Goal: Task Accomplishment & Management: Manage account settings

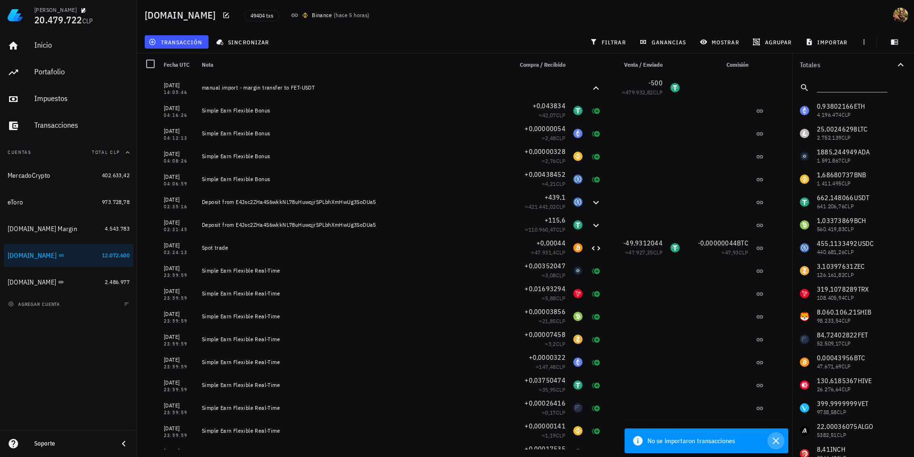
click at [775, 439] on icon "button" at bounding box center [775, 440] width 11 height 11
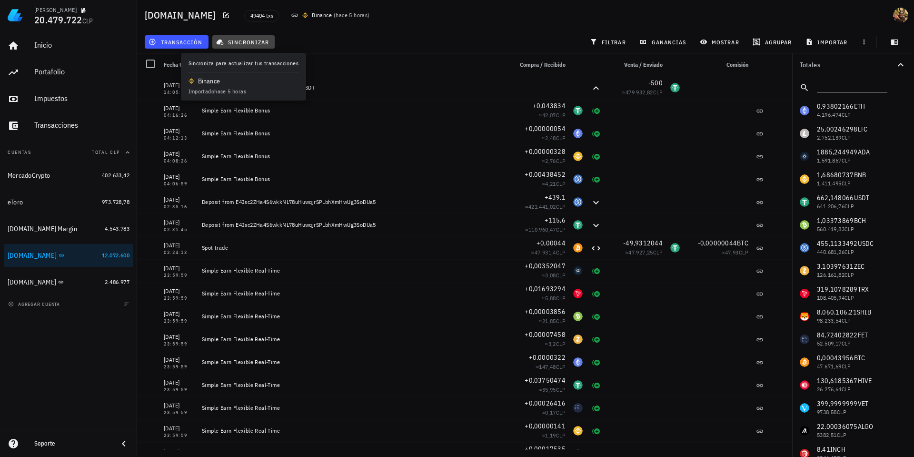
click at [236, 42] on span "sincronizar" at bounding box center [243, 42] width 51 height 8
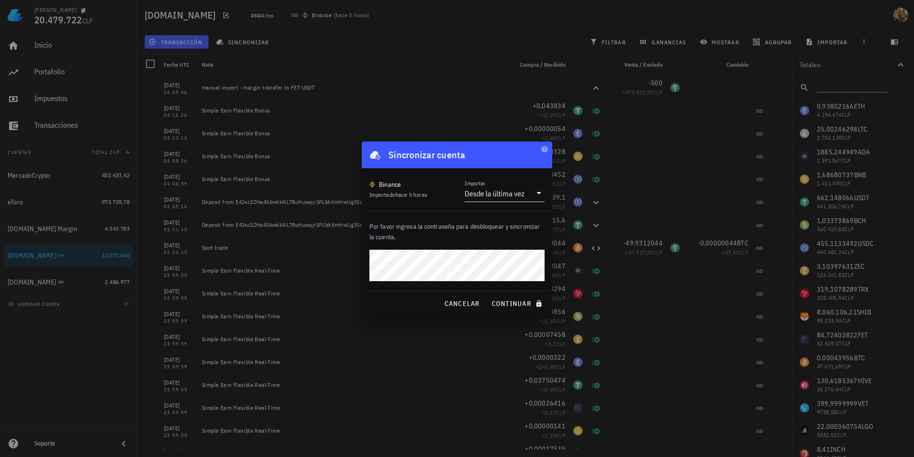
click at [511, 190] on div "Desde la última vez" at bounding box center [495, 194] width 60 height 10
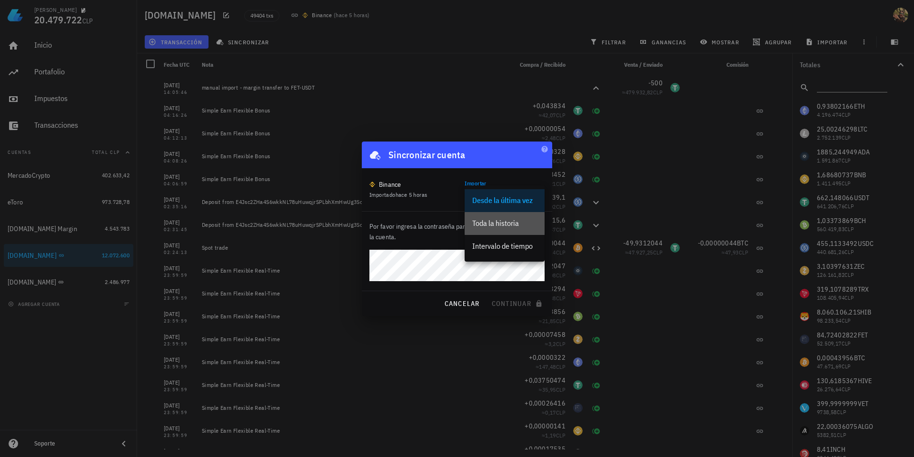
click at [502, 225] on div "Toda la historia" at bounding box center [504, 223] width 65 height 9
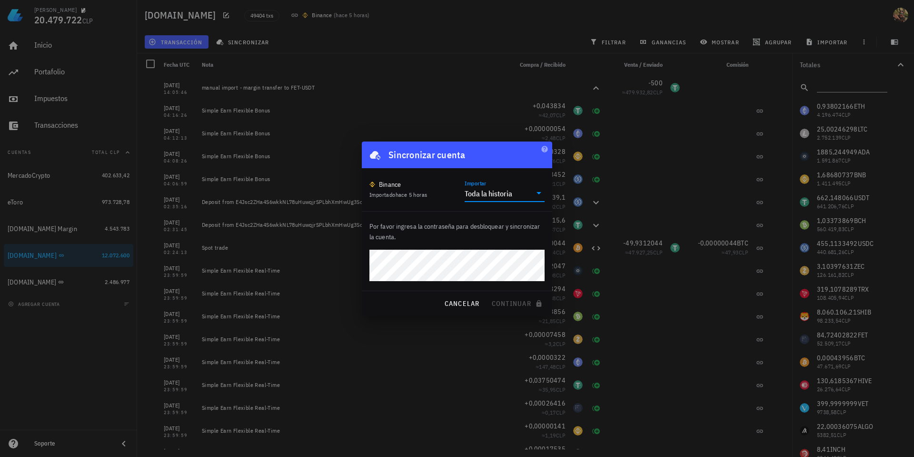
click at [508, 193] on div "Toda la historia" at bounding box center [489, 194] width 48 height 10
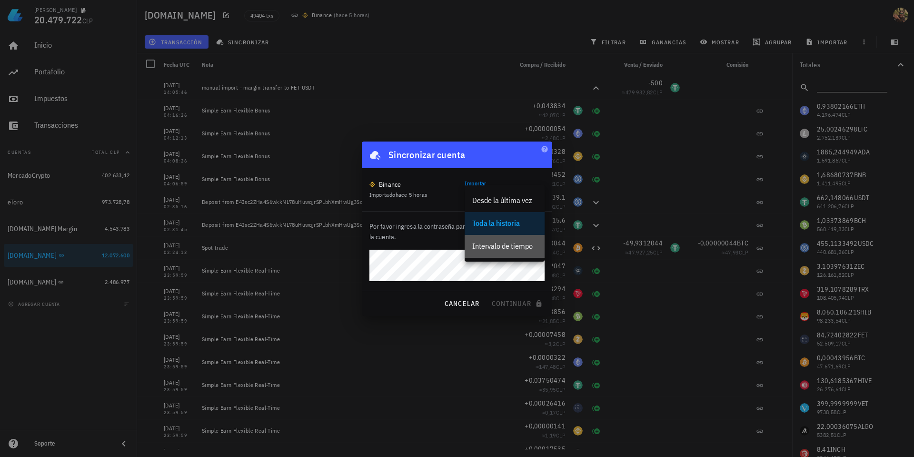
click at [505, 247] on div "Intervalo de tiempo" at bounding box center [504, 245] width 65 height 9
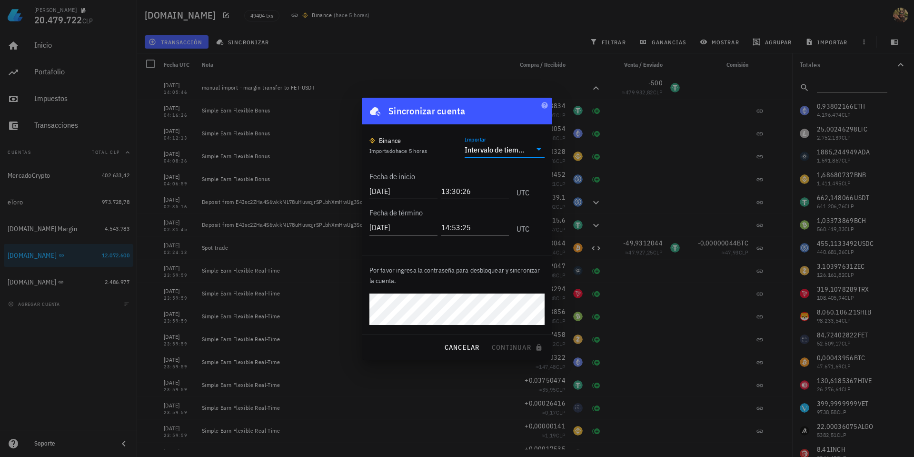
click at [393, 190] on input "[DATE]" at bounding box center [403, 190] width 68 height 15
type input "[DATE]"
type input "00:00:00"
click at [509, 346] on span "continuar" at bounding box center [517, 347] width 53 height 9
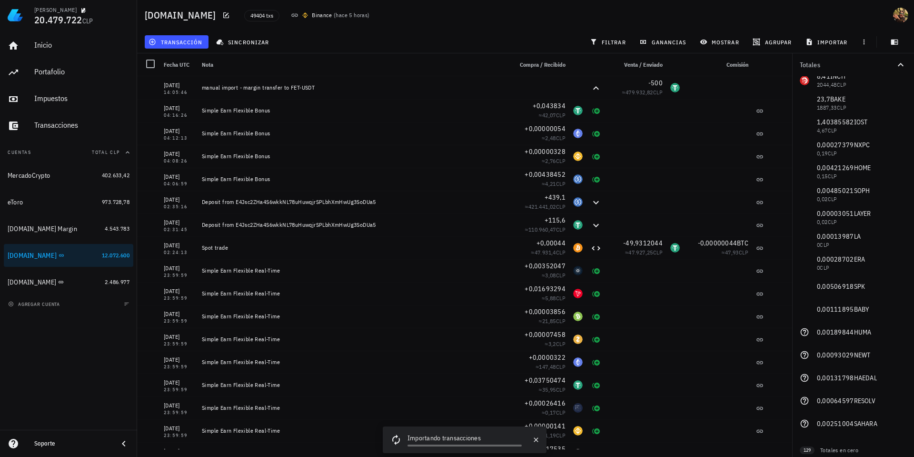
scroll to position [381, 0]
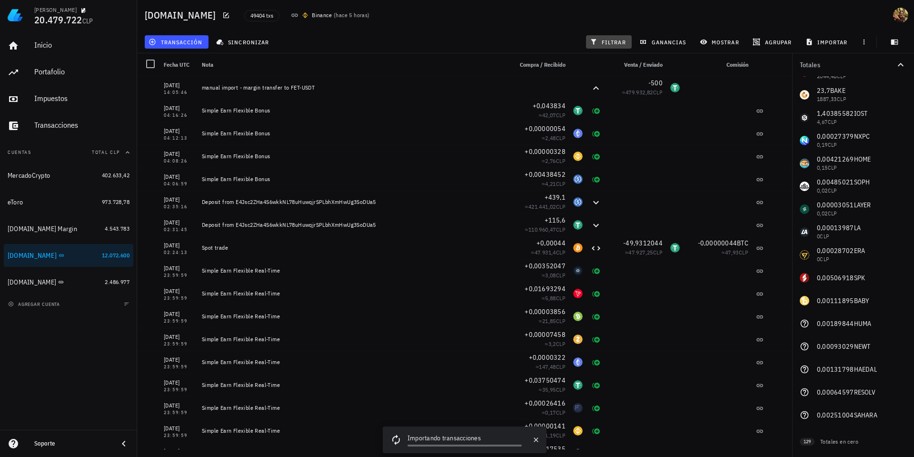
drag, startPoint x: 612, startPoint y: 47, endPoint x: 836, endPoint y: 307, distance: 343.0
click at [612, 47] on button "filtrar" at bounding box center [609, 41] width 46 height 13
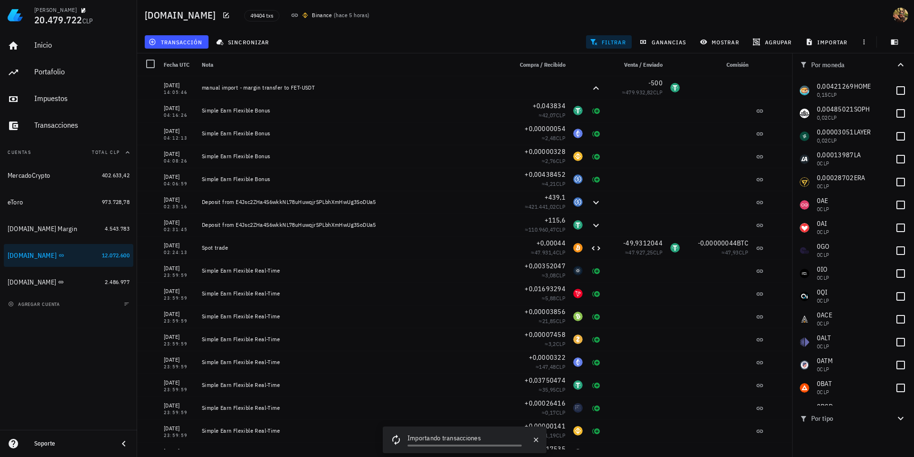
scroll to position [296, 0]
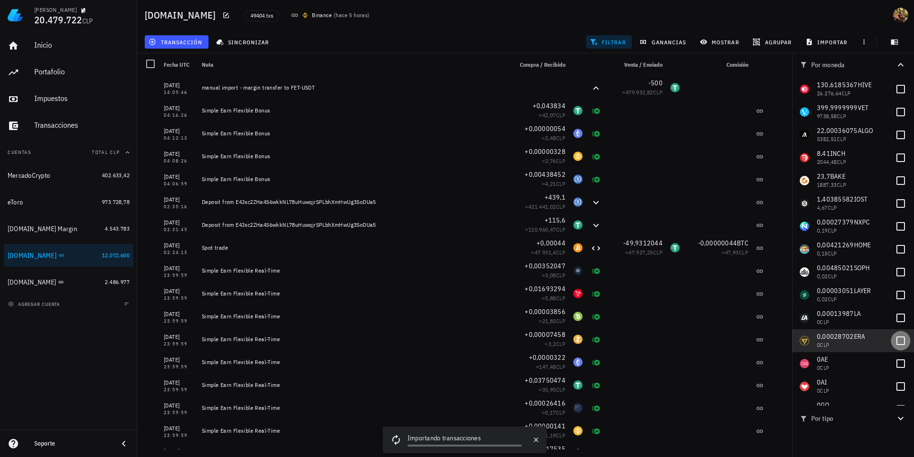
click at [895, 340] on div at bounding box center [901, 340] width 16 height 16
checkbox input "true"
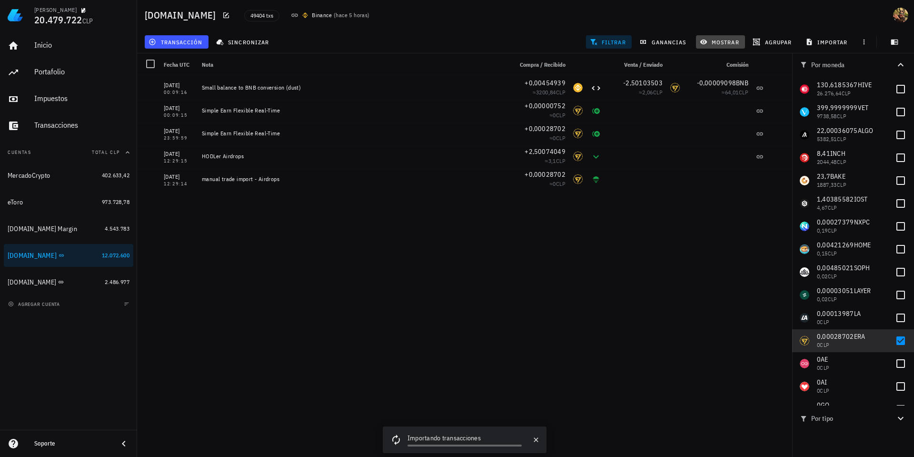
click at [731, 44] on span "mostrar" at bounding box center [721, 42] width 38 height 8
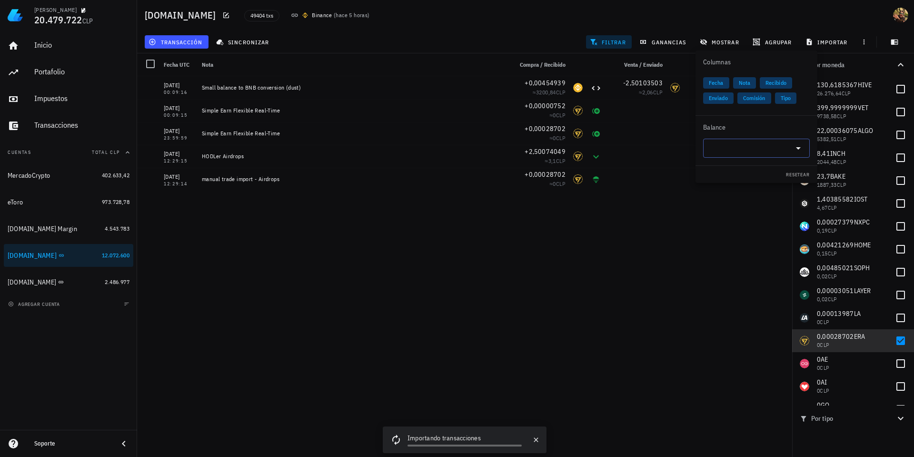
click at [798, 150] on icon at bounding box center [798, 147] width 11 height 11
drag, startPoint x: 755, startPoint y: 167, endPoint x: 754, endPoint y: 178, distance: 10.6
click at [755, 167] on div "ERA" at bounding box center [746, 168] width 41 height 10
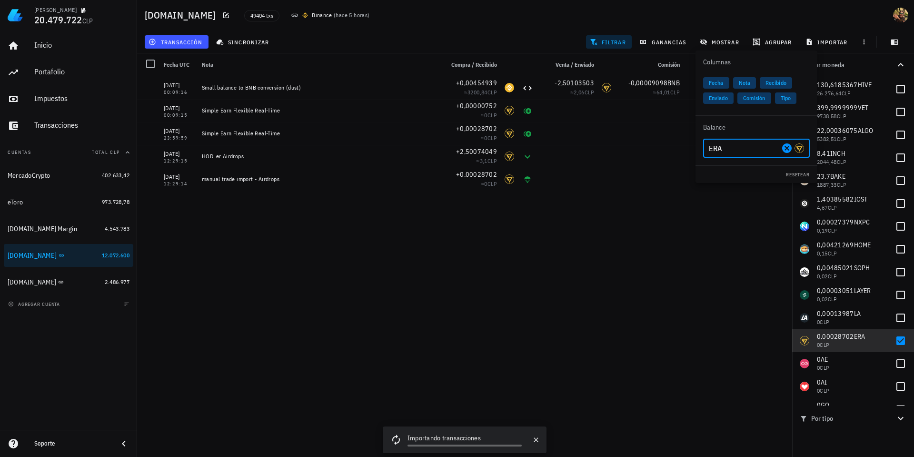
type input "ERA"
click at [724, 254] on div "[DATE] 14:05:46 manual import - margin transfer to FET-USDT -500 ≈ 479.932,82 C…" at bounding box center [464, 262] width 655 height 373
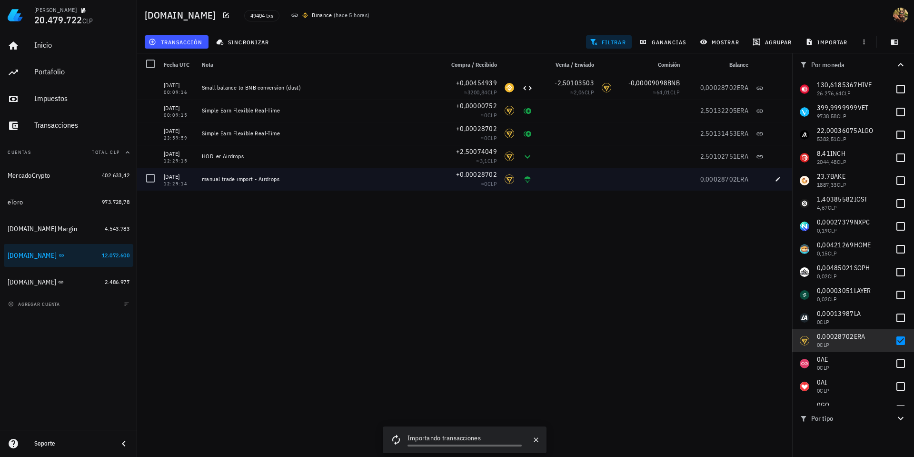
click at [150, 178] on div at bounding box center [150, 178] width 16 height 16
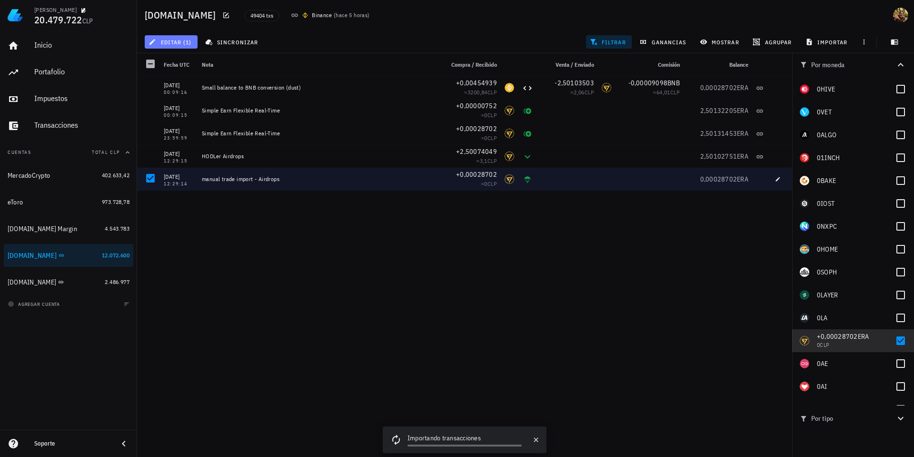
click at [183, 45] on span "editar (1)" at bounding box center [170, 42] width 41 height 8
click at [193, 99] on div "Eliminar" at bounding box center [201, 102] width 67 height 8
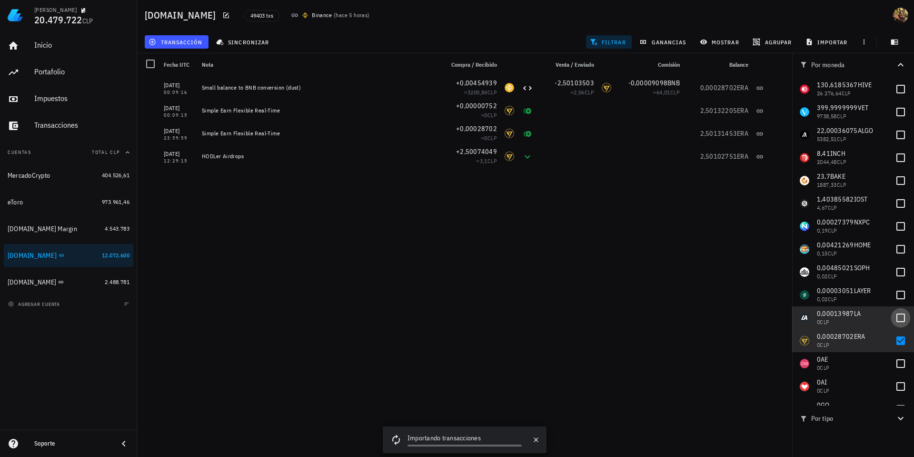
click at [896, 318] on div at bounding box center [901, 317] width 16 height 16
checkbox input "true"
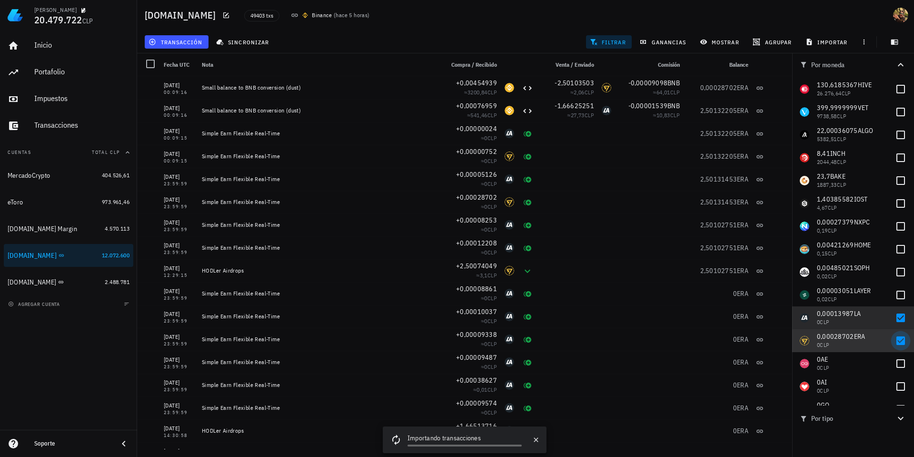
click at [899, 338] on div at bounding box center [901, 340] width 16 height 16
checkbox input "false"
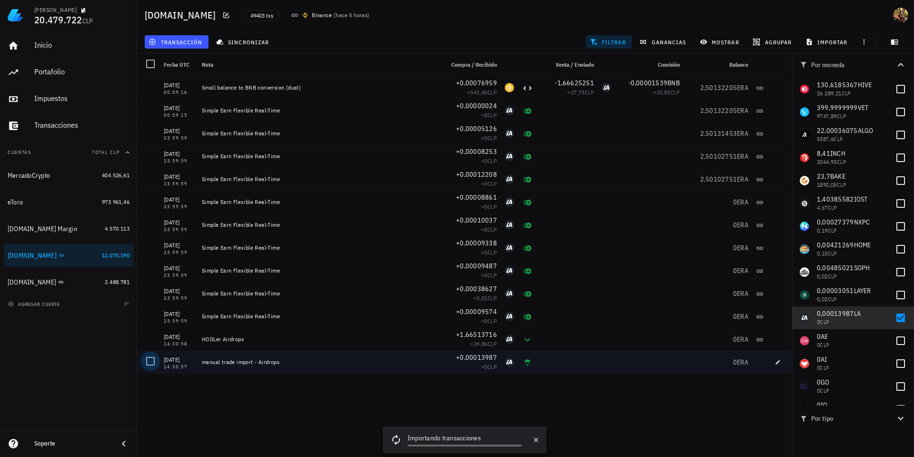
click at [150, 361] on div at bounding box center [150, 361] width 16 height 16
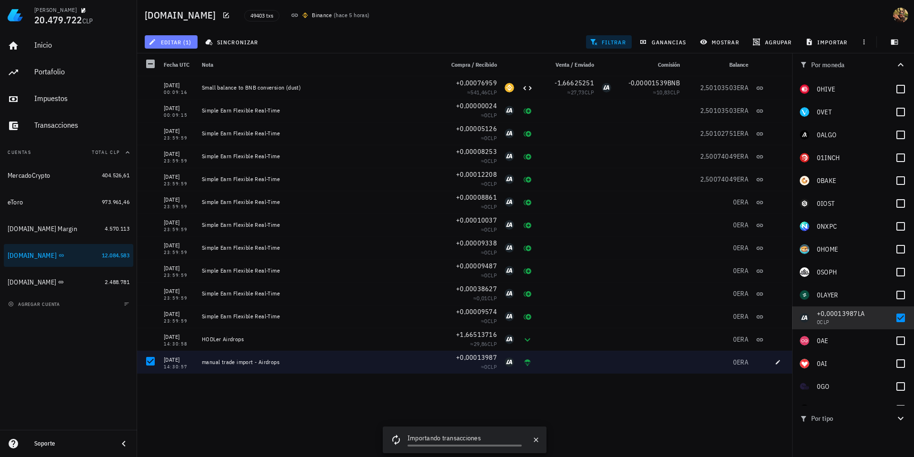
click at [186, 45] on button "editar (1)" at bounding box center [171, 41] width 53 height 13
click at [179, 100] on div "Eliminar" at bounding box center [201, 102] width 67 height 8
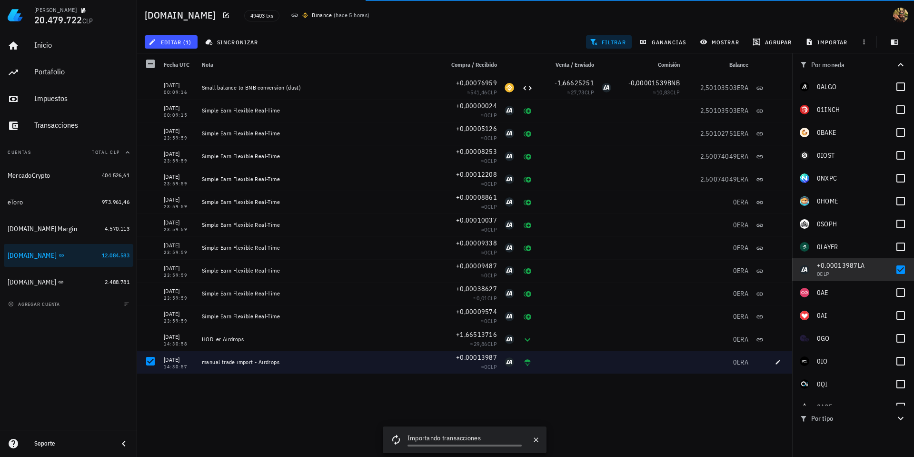
scroll to position [343, 0]
click at [893, 272] on div at bounding box center [901, 270] width 16 height 16
checkbox input "false"
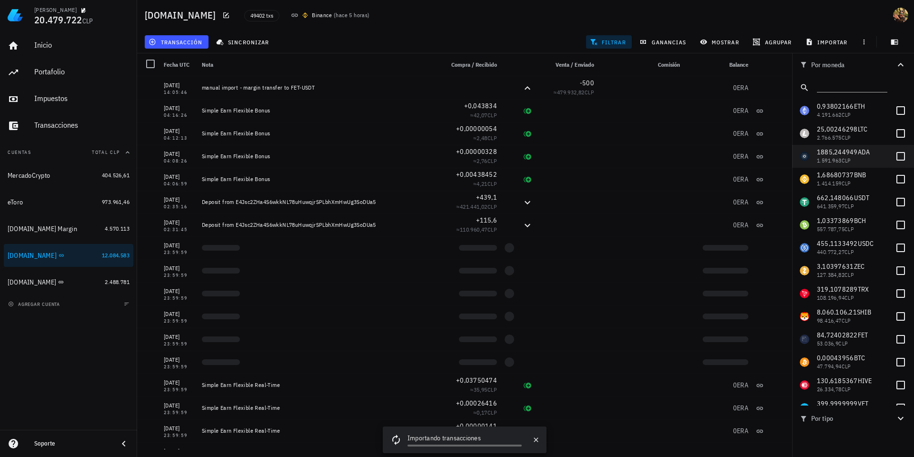
scroll to position [257, 0]
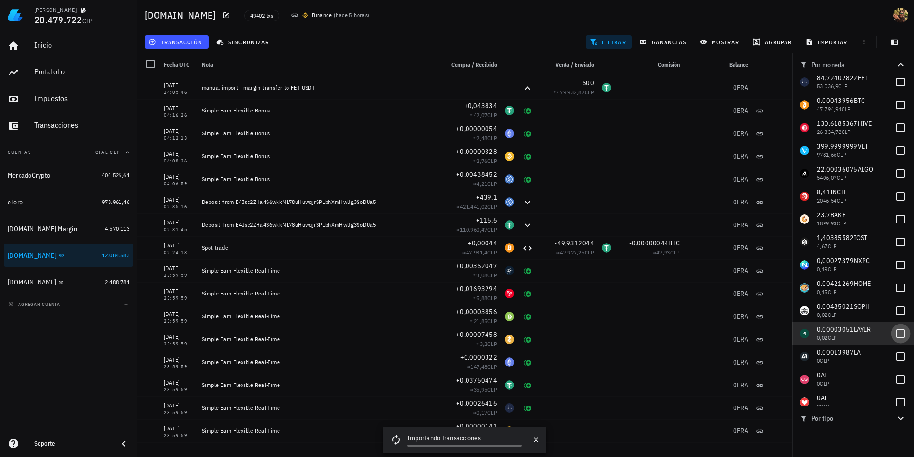
click at [895, 335] on div at bounding box center [901, 333] width 16 height 16
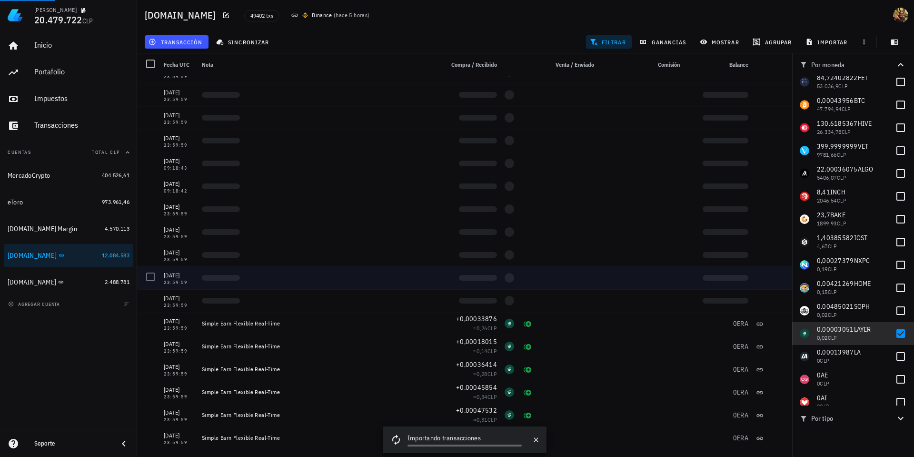
scroll to position [1661, 0]
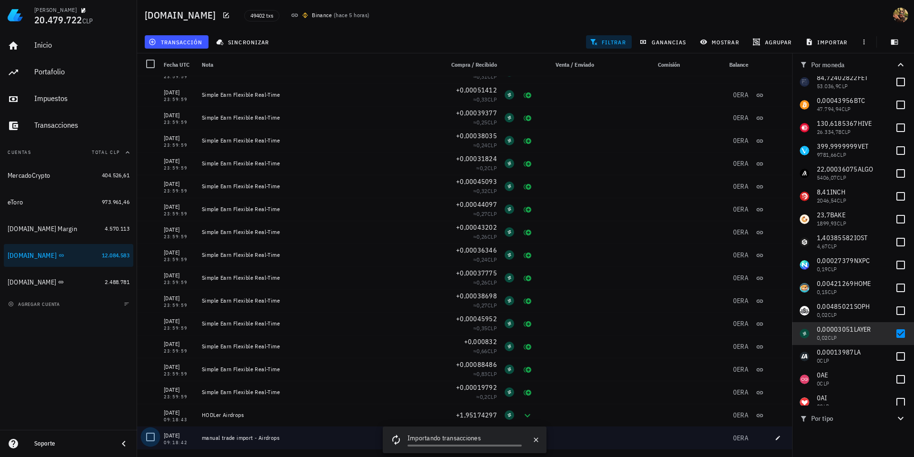
click at [151, 436] on div at bounding box center [150, 437] width 16 height 16
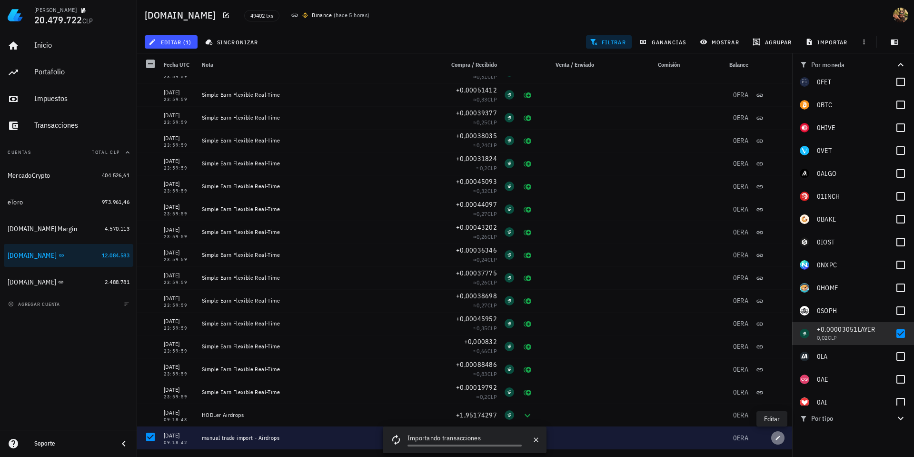
click at [775, 437] on icon "button" at bounding box center [778, 438] width 6 height 6
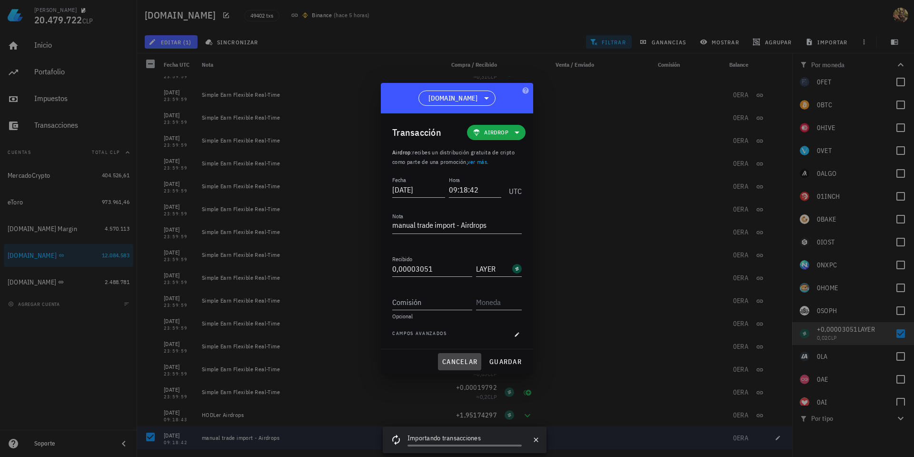
click at [457, 362] on span "cancelar" at bounding box center [460, 361] width 36 height 9
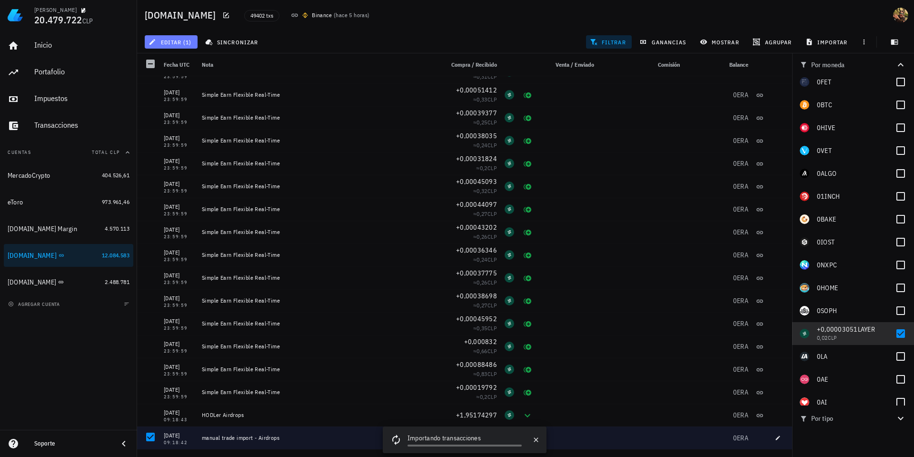
click at [187, 42] on span "editar (1)" at bounding box center [170, 42] width 41 height 8
click at [180, 104] on div "Eliminar" at bounding box center [201, 102] width 67 height 8
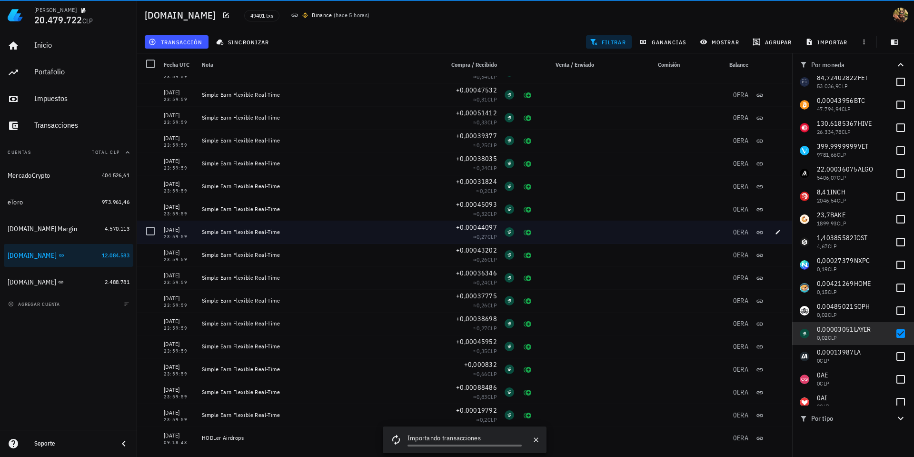
scroll to position [1638, 0]
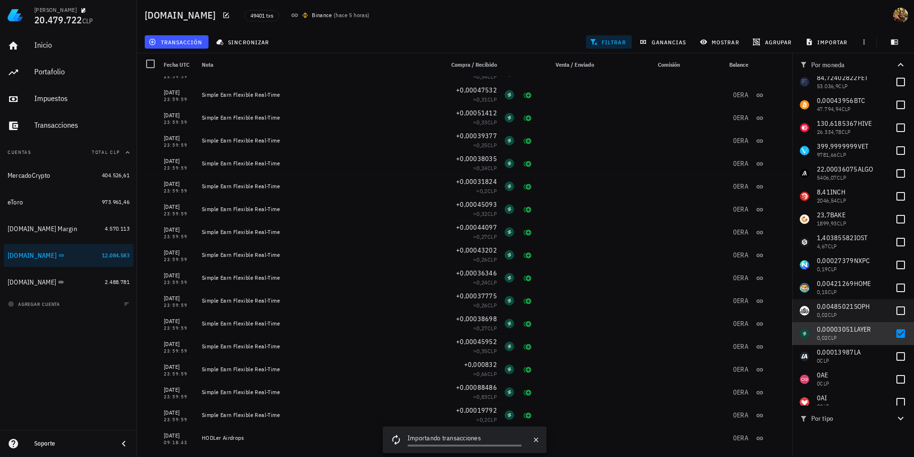
click at [893, 332] on div at bounding box center [901, 333] width 16 height 16
checkbox input "false"
click at [897, 316] on div at bounding box center [901, 310] width 16 height 16
checkbox input "true"
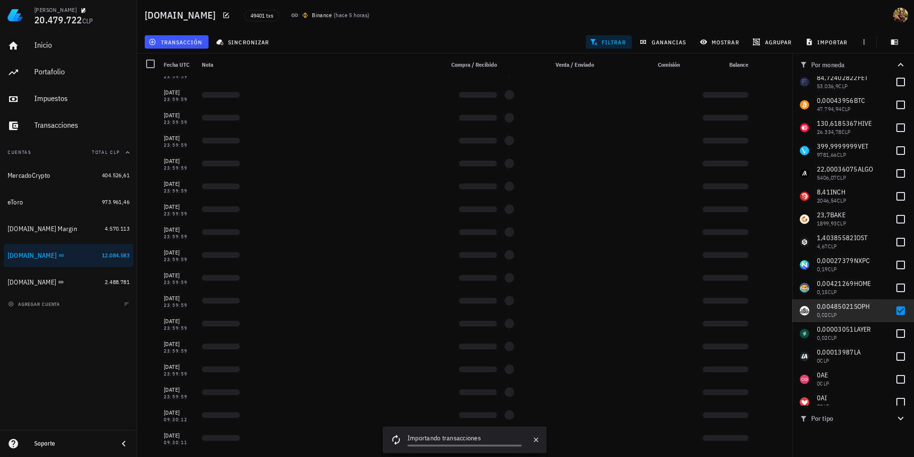
scroll to position [884, 0]
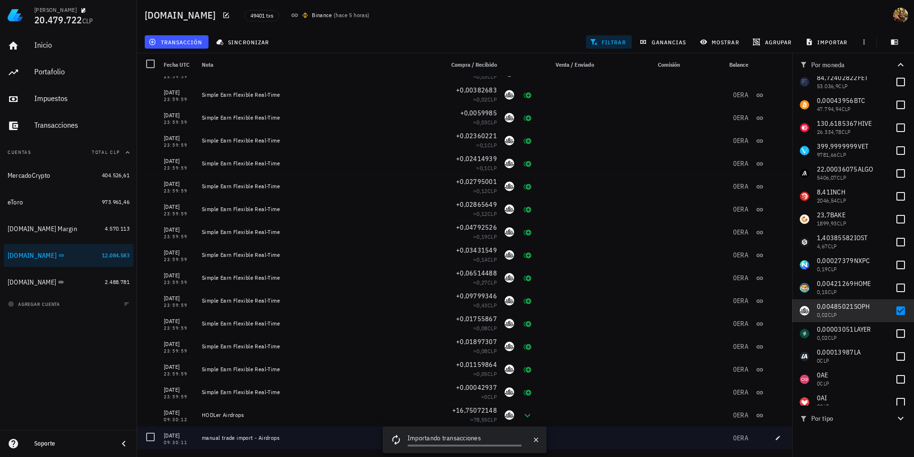
click at [149, 439] on div at bounding box center [150, 437] width 16 height 16
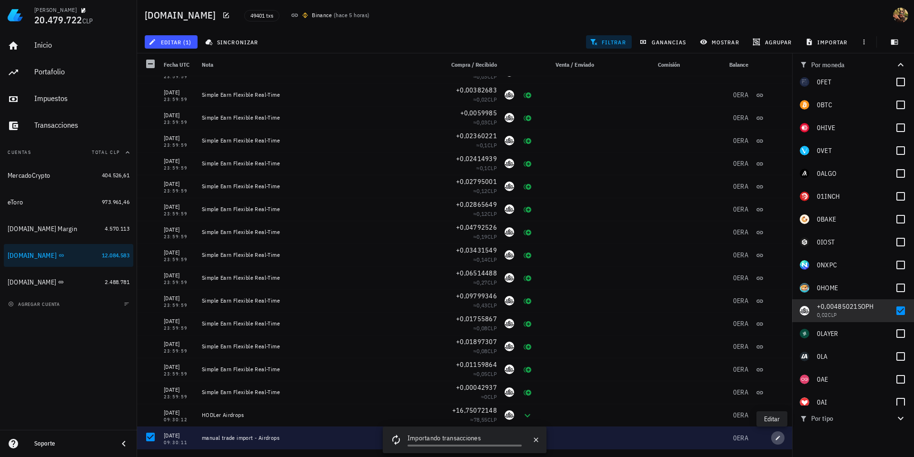
click at [771, 436] on span "button" at bounding box center [777, 438] width 13 height 6
type input "[DATE]"
type input "09:30:11"
type input "0,00485021"
type input "SOPH"
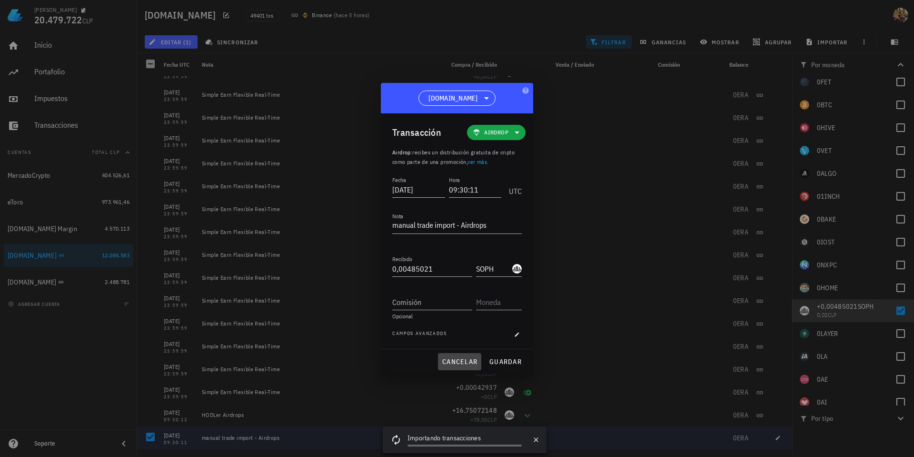
click at [457, 364] on span "cancelar" at bounding box center [460, 361] width 36 height 9
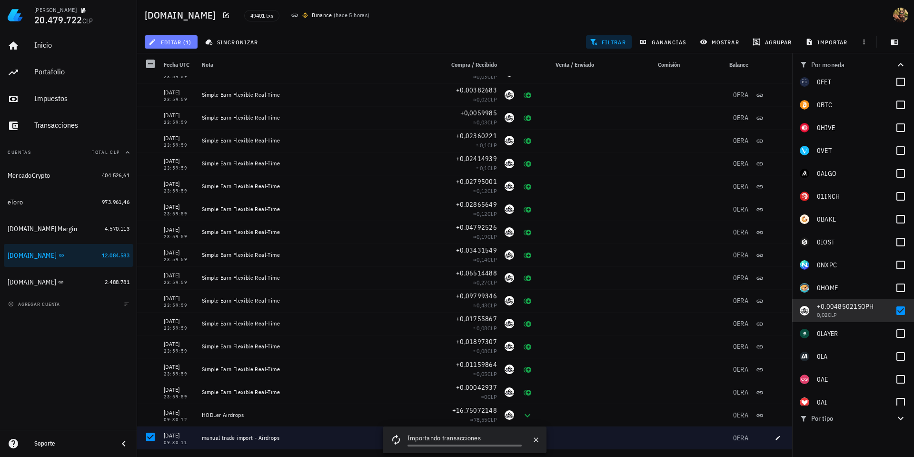
click at [158, 45] on span "editar (1)" at bounding box center [170, 42] width 41 height 8
click at [175, 98] on div "Eliminar" at bounding box center [201, 102] width 67 height 8
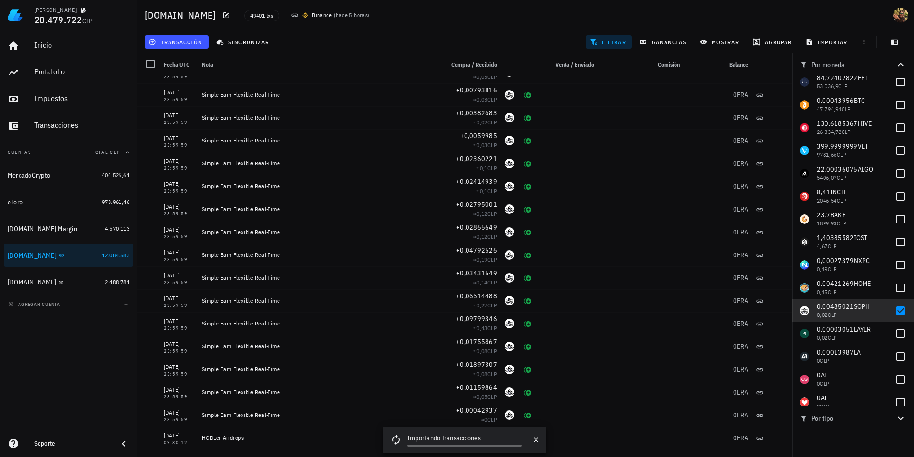
scroll to position [861, 0]
click at [900, 309] on div at bounding box center [901, 310] width 16 height 16
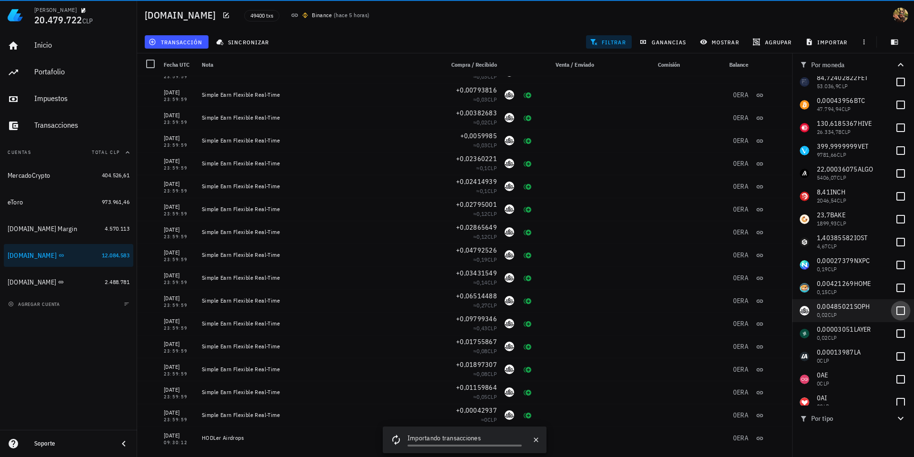
checkbox input "false"
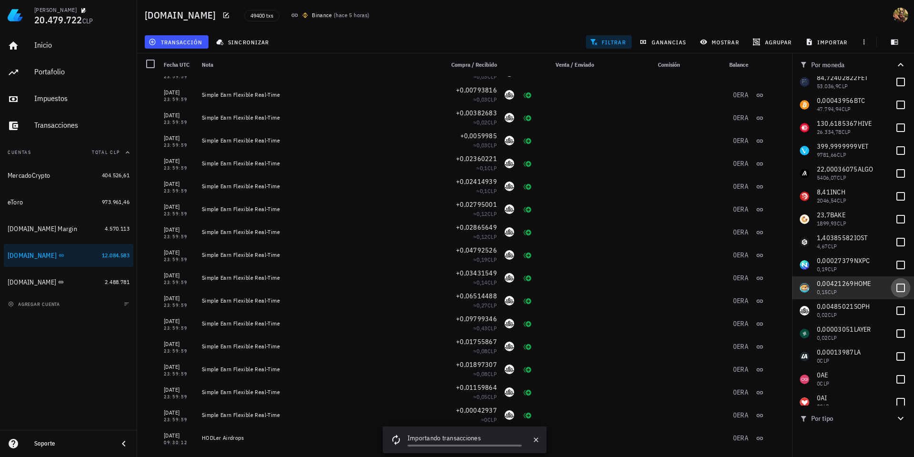
click at [898, 290] on div at bounding box center [901, 287] width 16 height 16
checkbox input "true"
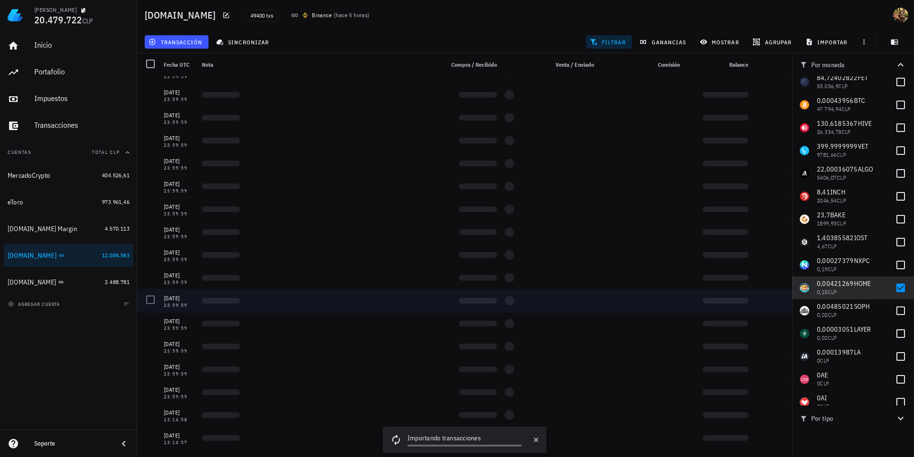
scroll to position [541, 0]
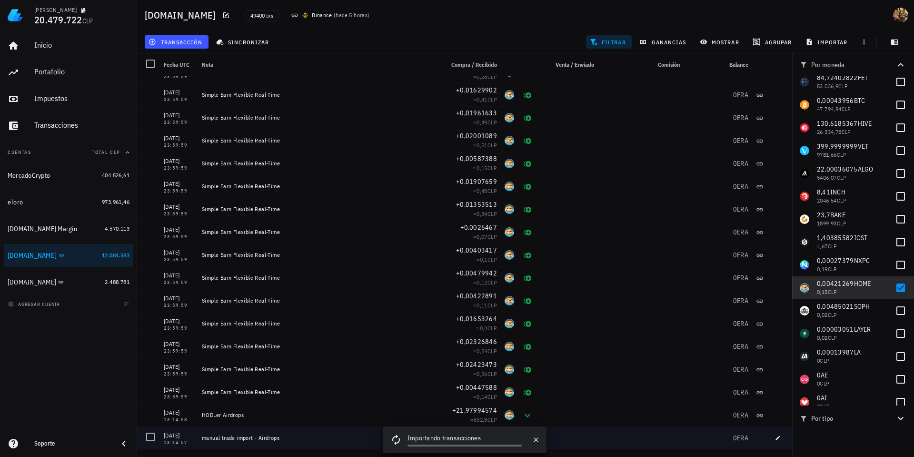
click at [152, 435] on div at bounding box center [150, 437] width 16 height 16
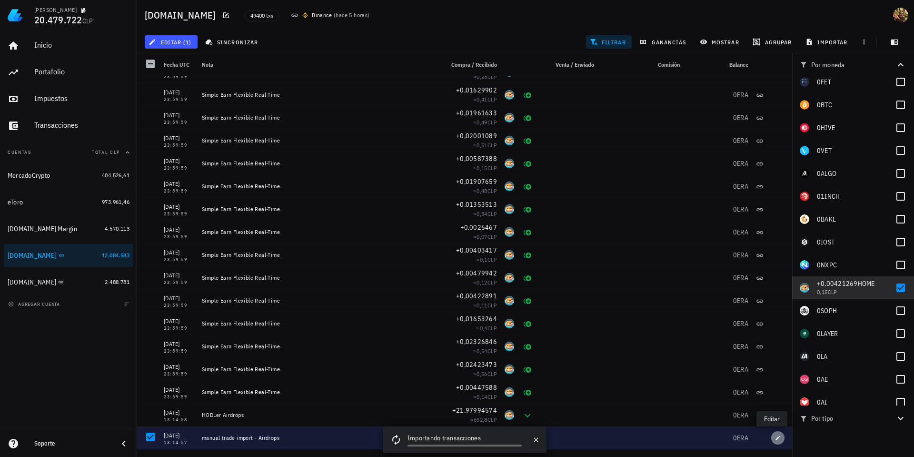
click at [775, 438] on icon "button" at bounding box center [778, 438] width 6 height 6
type input "[DATE]"
type input "13:14:57"
type input "0,00421269"
type input "HOME"
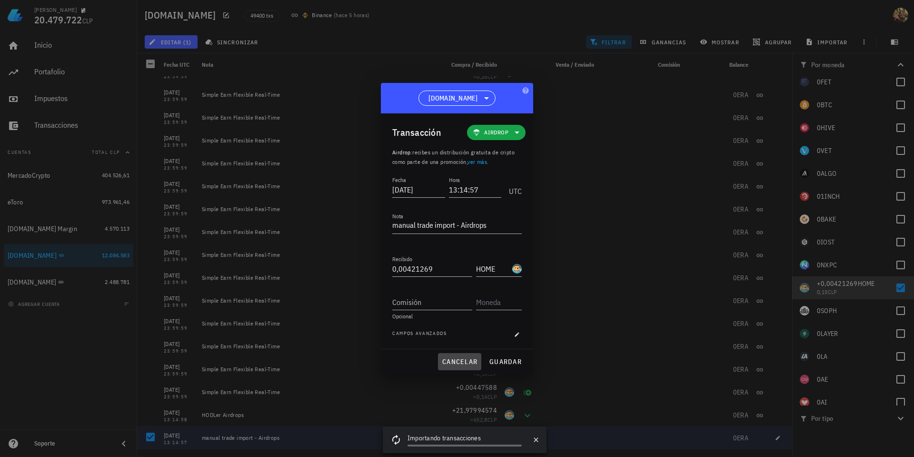
click at [454, 361] on span "cancelar" at bounding box center [460, 361] width 36 height 9
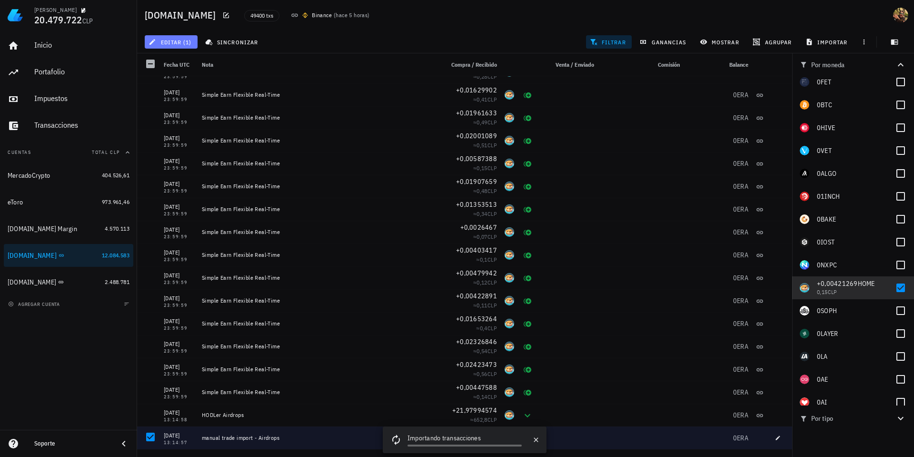
click at [157, 41] on span "editar (1)" at bounding box center [170, 42] width 41 height 8
click at [174, 103] on div "Eliminar" at bounding box center [201, 102] width 67 height 8
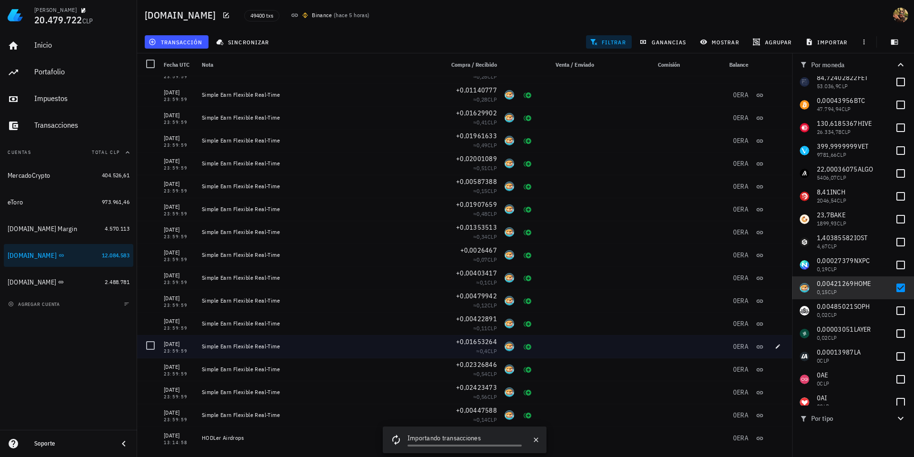
scroll to position [519, 0]
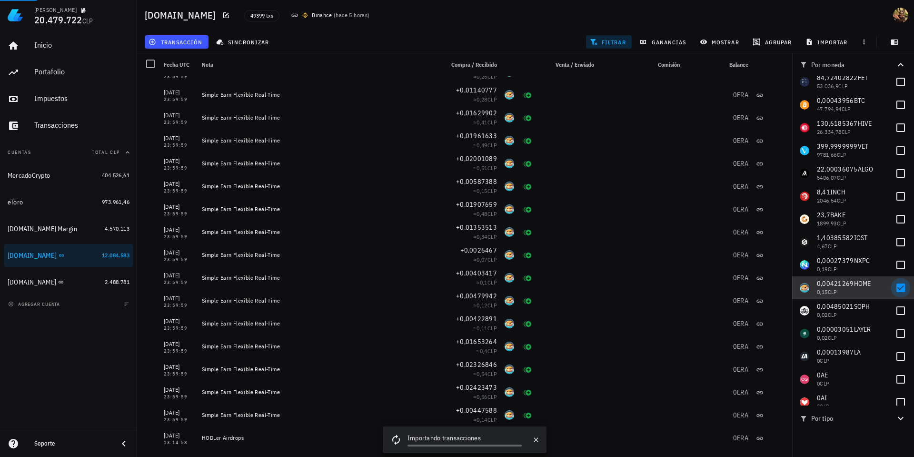
click at [895, 288] on div at bounding box center [901, 287] width 16 height 16
checkbox input "false"
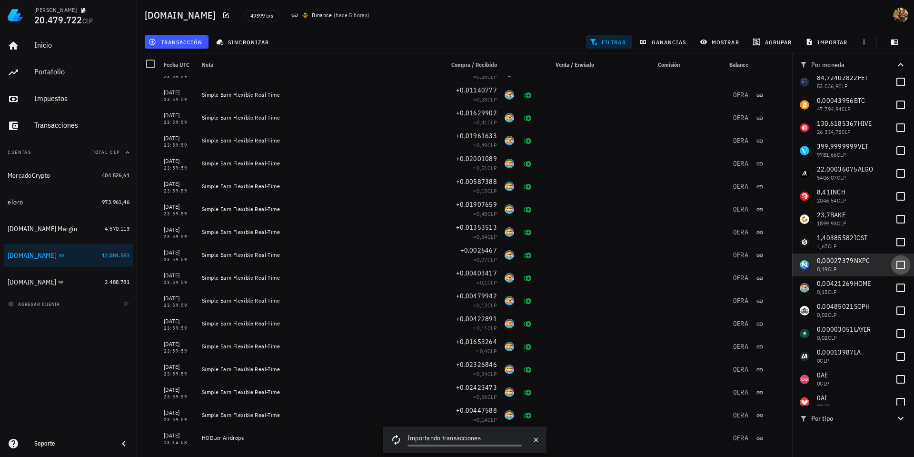
click at [896, 270] on div at bounding box center [901, 265] width 16 height 16
checkbox input "true"
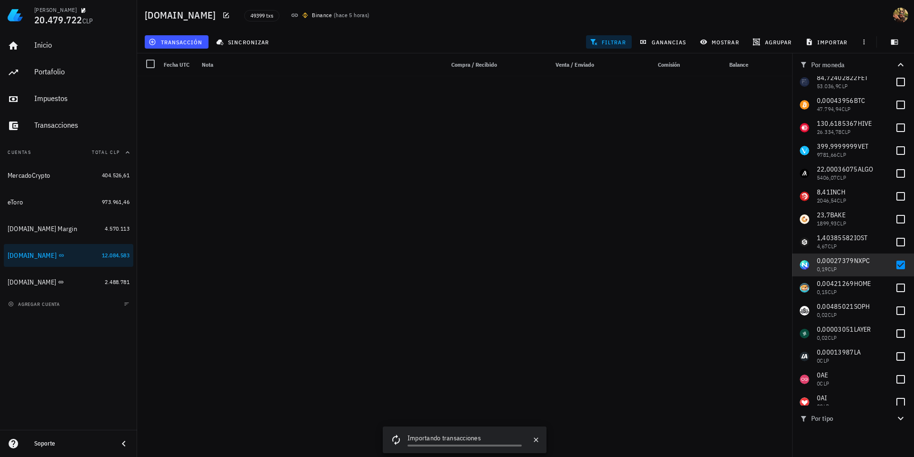
scroll to position [1204, 0]
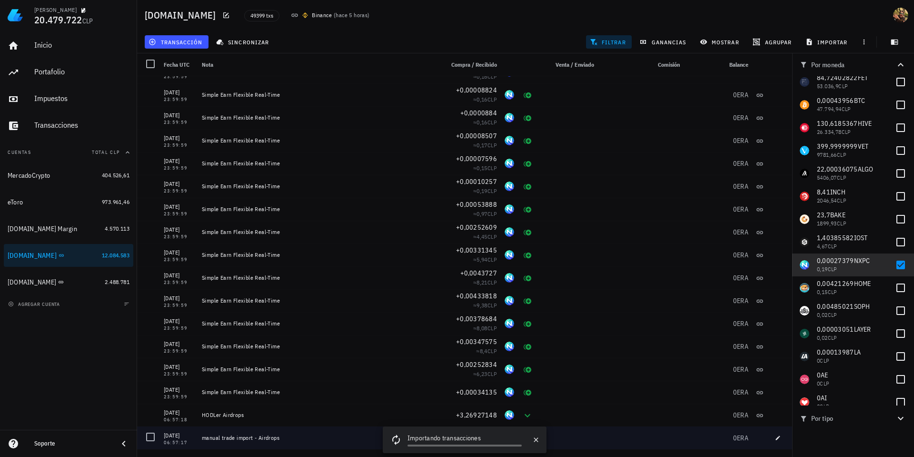
click at [146, 437] on div at bounding box center [150, 437] width 16 height 16
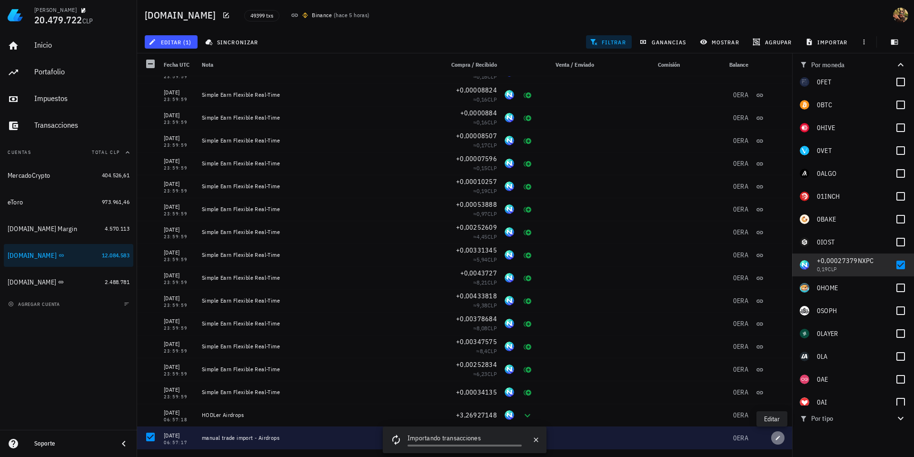
click at [771, 438] on span "button" at bounding box center [777, 438] width 13 height 6
type input "[DATE]"
type input "06:57:17"
type input "0,00027379"
type input "NXPC"
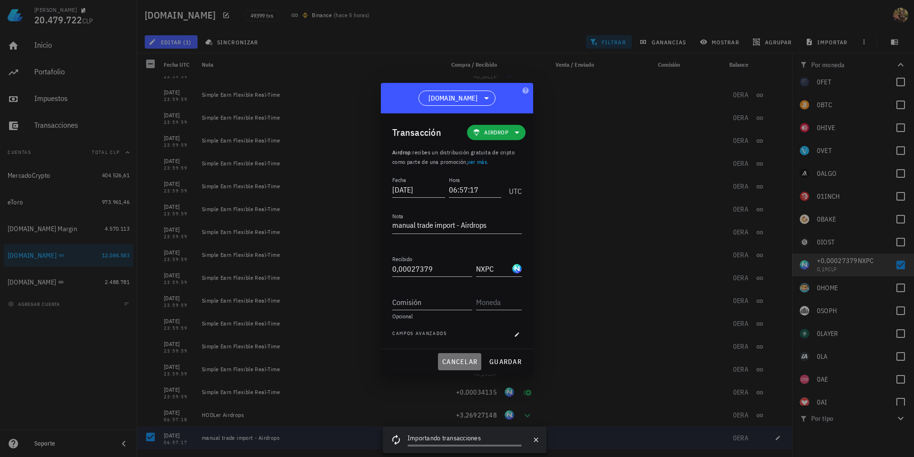
click at [465, 360] on span "cancelar" at bounding box center [460, 361] width 36 height 9
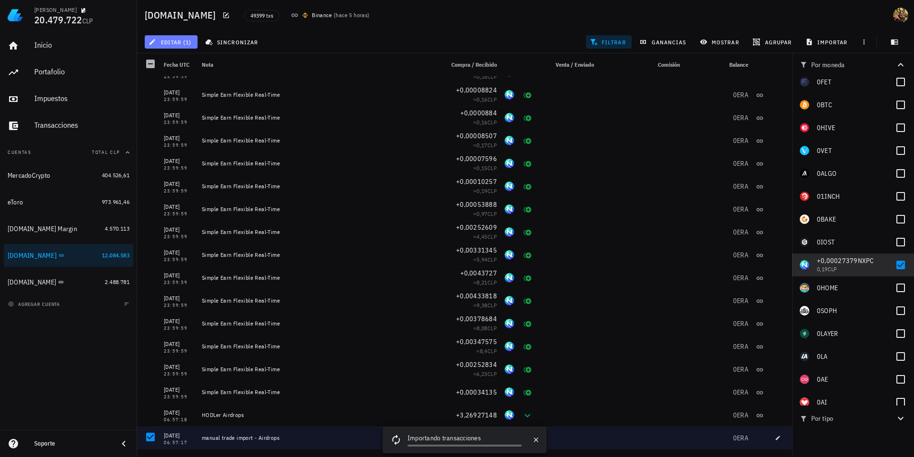
click at [160, 45] on span "editar (1)" at bounding box center [170, 42] width 41 height 8
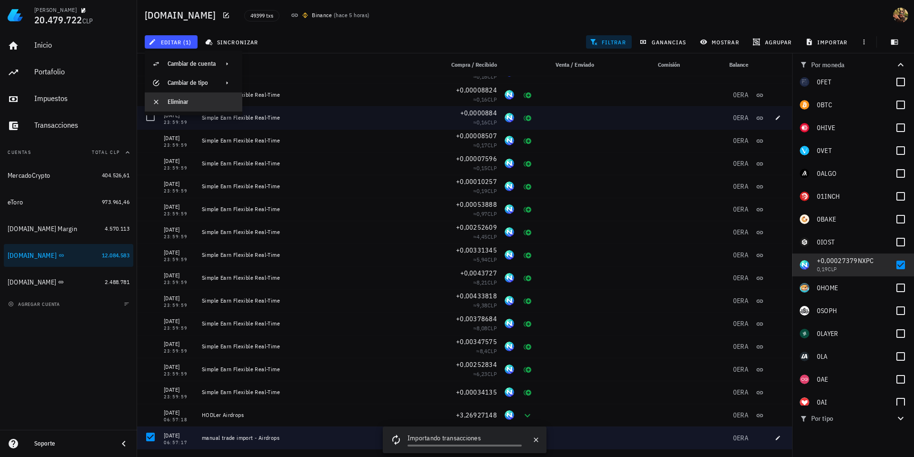
click at [186, 101] on div "Eliminar" at bounding box center [201, 102] width 67 height 8
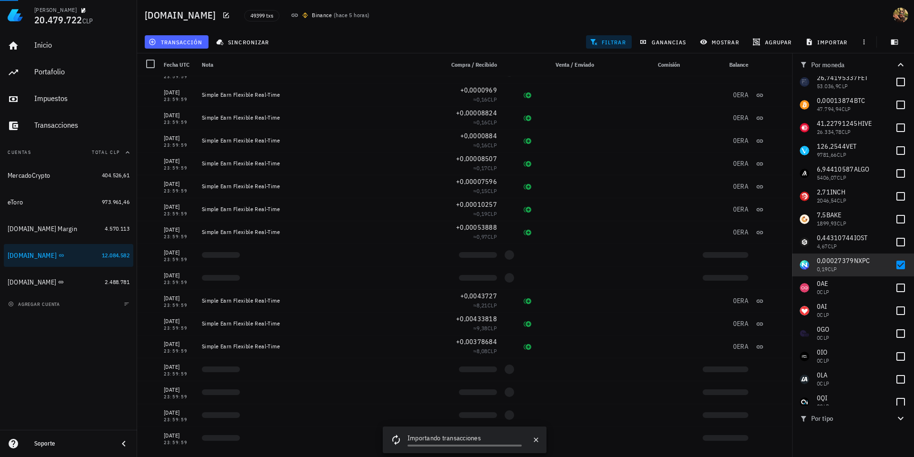
scroll to position [1181, 0]
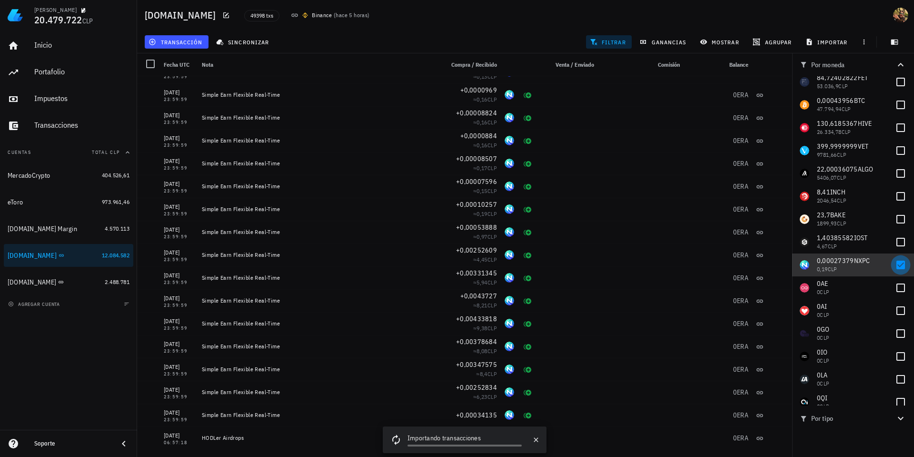
click at [902, 265] on div at bounding box center [901, 265] width 16 height 16
checkbox input "false"
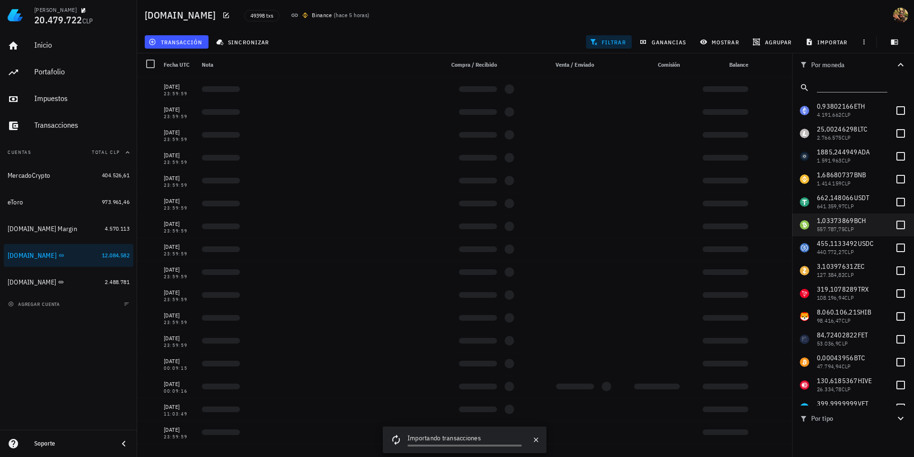
scroll to position [171, 0]
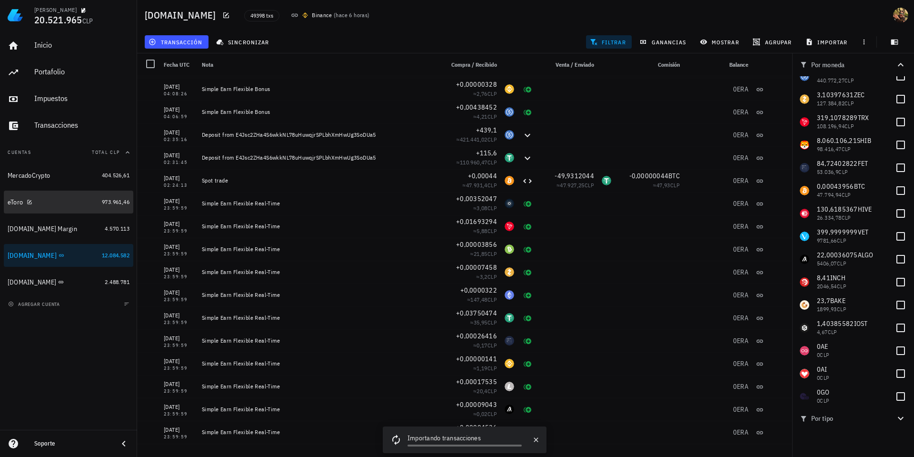
click at [39, 204] on div "eToro" at bounding box center [53, 202] width 90 height 9
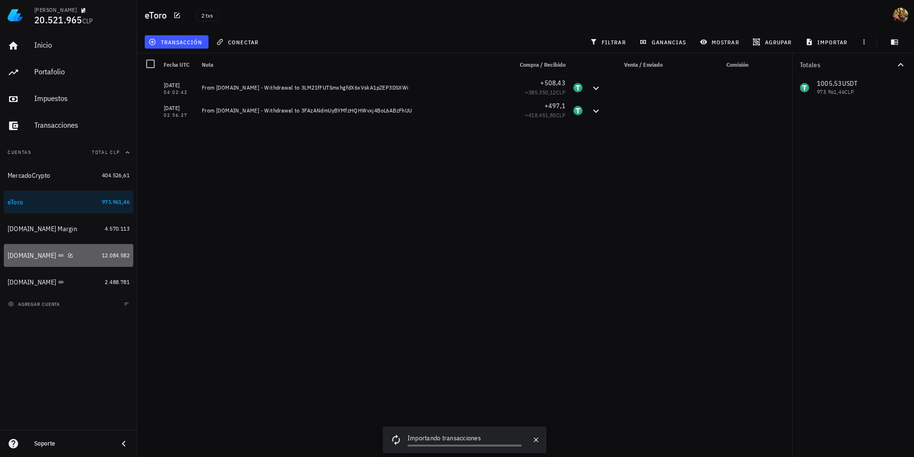
click at [28, 249] on div "[DOMAIN_NAME]" at bounding box center [53, 255] width 90 height 20
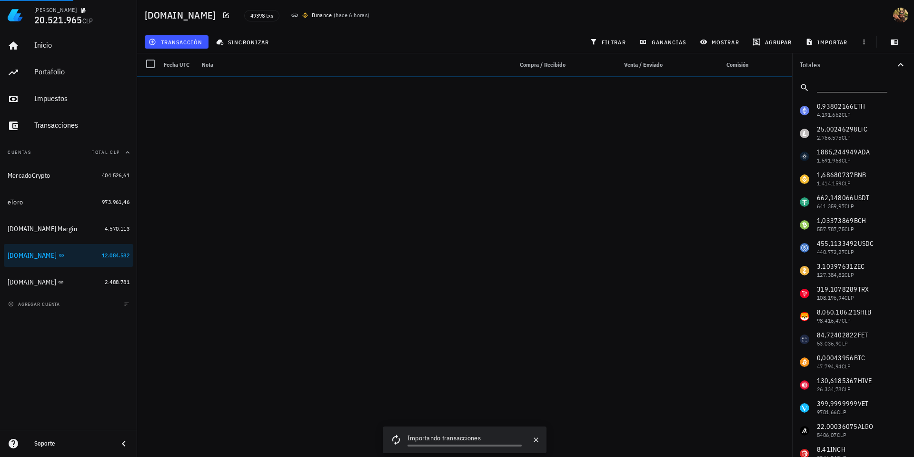
scroll to position [244, 0]
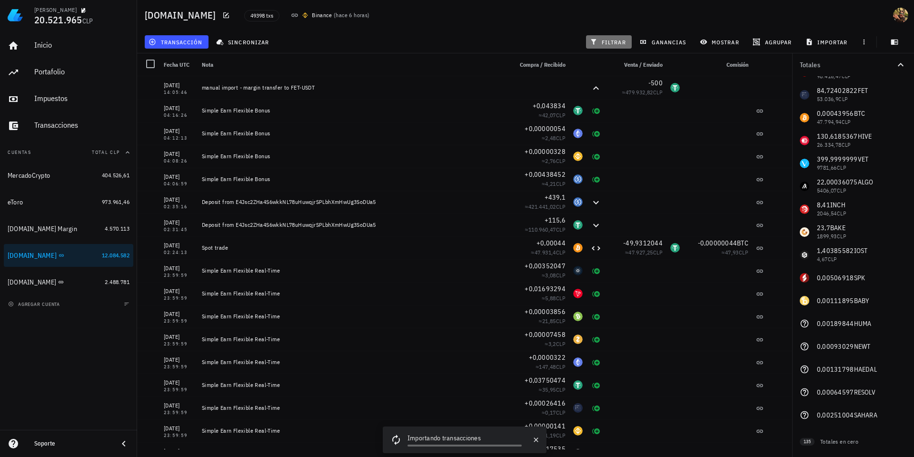
click at [608, 42] on span "filtrar" at bounding box center [609, 42] width 34 height 8
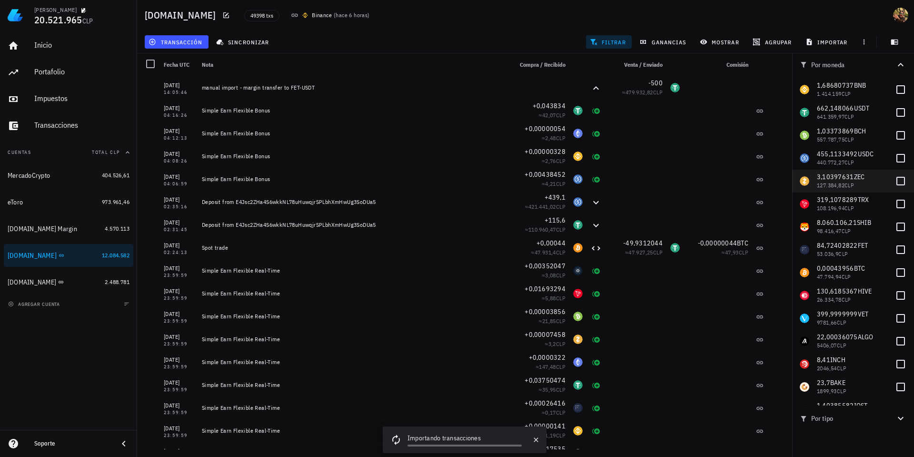
scroll to position [0, 0]
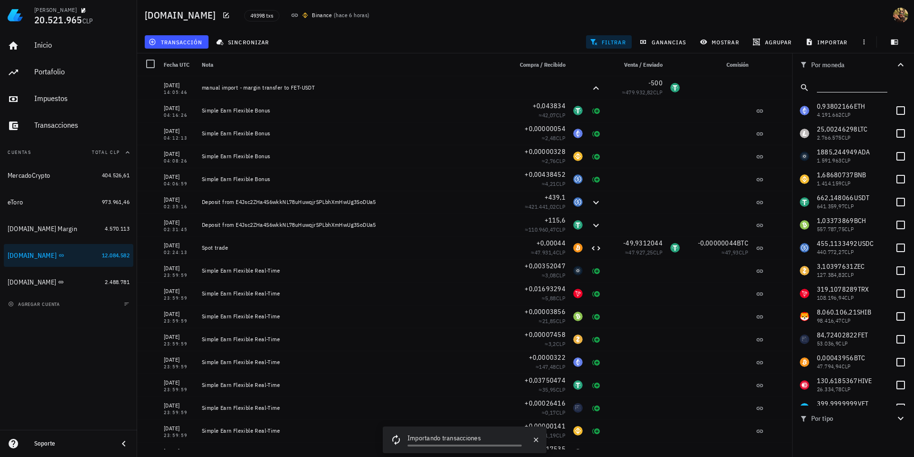
click at [838, 80] on input "text" at bounding box center [851, 86] width 69 height 12
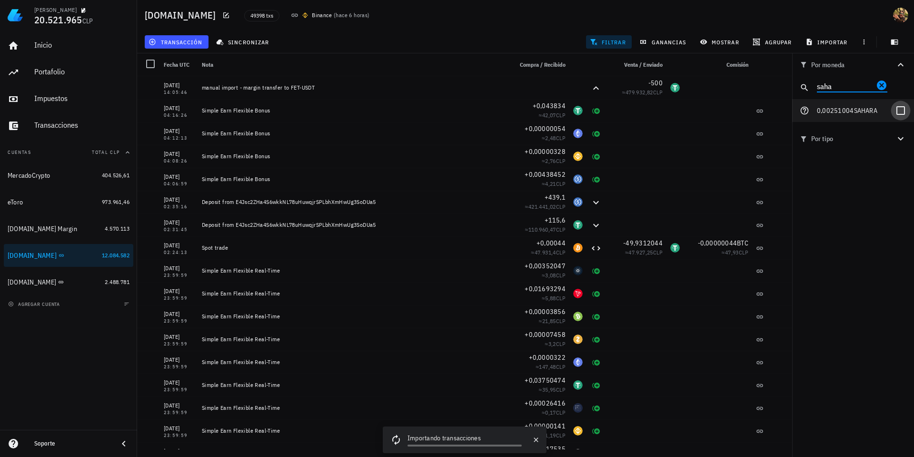
type input "saha"
click at [905, 111] on div at bounding box center [901, 110] width 16 height 16
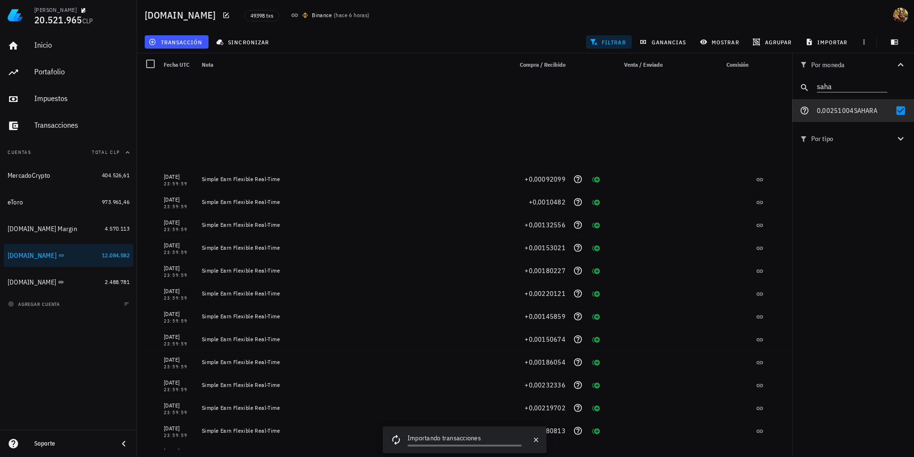
scroll to position [221, 0]
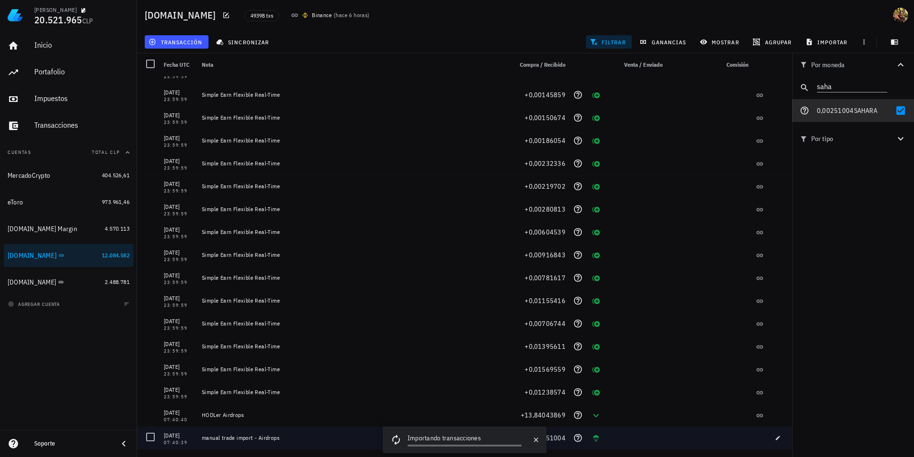
drag, startPoint x: 151, startPoint y: 436, endPoint x: 457, endPoint y: 452, distance: 306.6
click at [151, 436] on div at bounding box center [150, 437] width 16 height 16
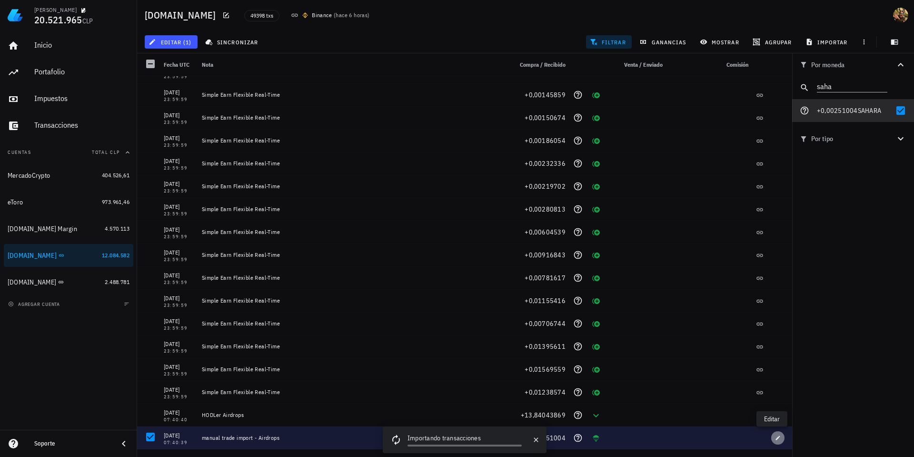
click at [776, 439] on span "button" at bounding box center [777, 438] width 13 height 6
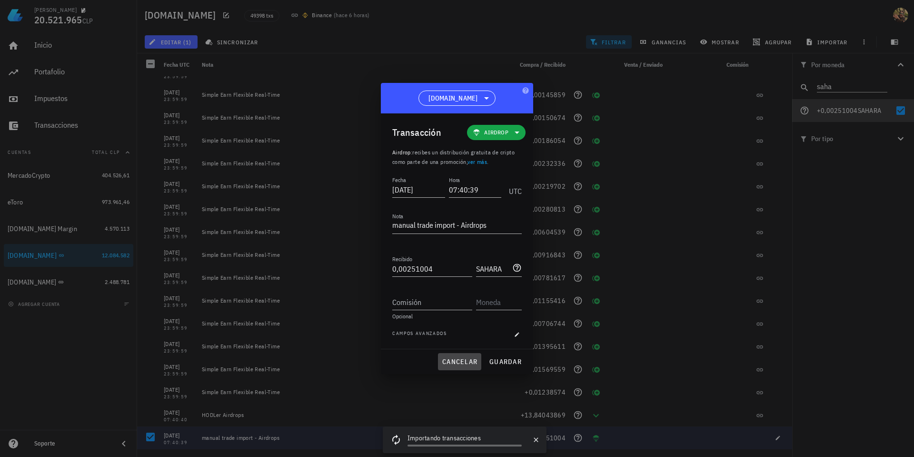
click at [461, 367] on button "cancelar" at bounding box center [459, 361] width 43 height 17
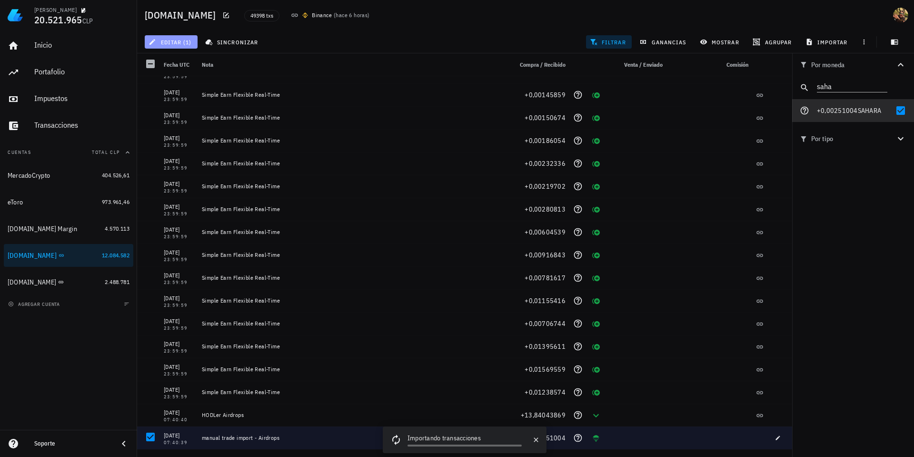
click at [187, 44] on span "editar (1)" at bounding box center [170, 42] width 41 height 8
click at [182, 100] on div "Eliminar" at bounding box center [201, 102] width 67 height 8
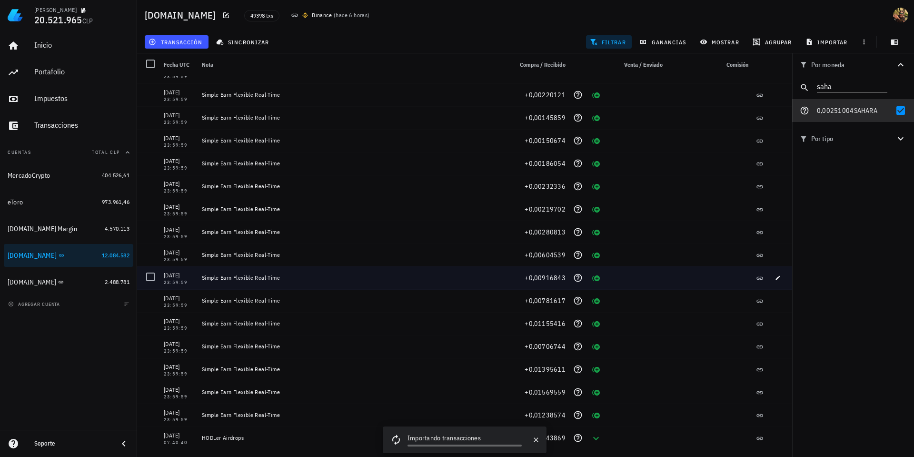
scroll to position [199, 0]
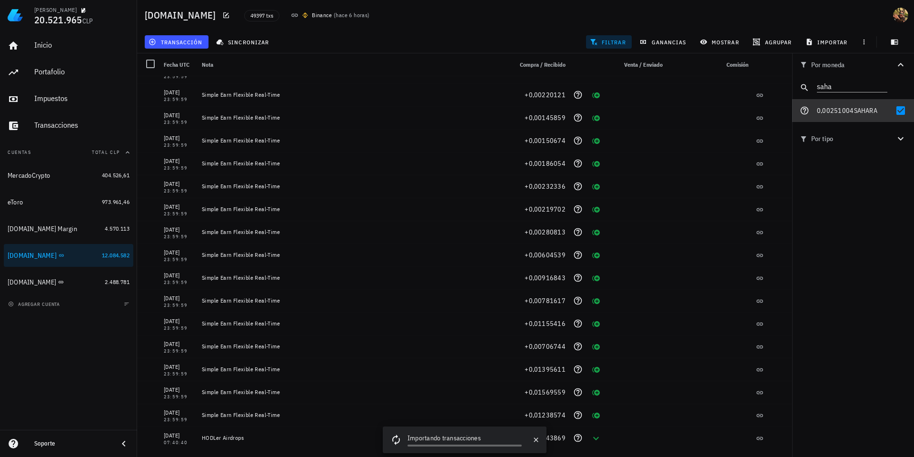
click at [904, 111] on div at bounding box center [901, 110] width 16 height 16
checkbox input "false"
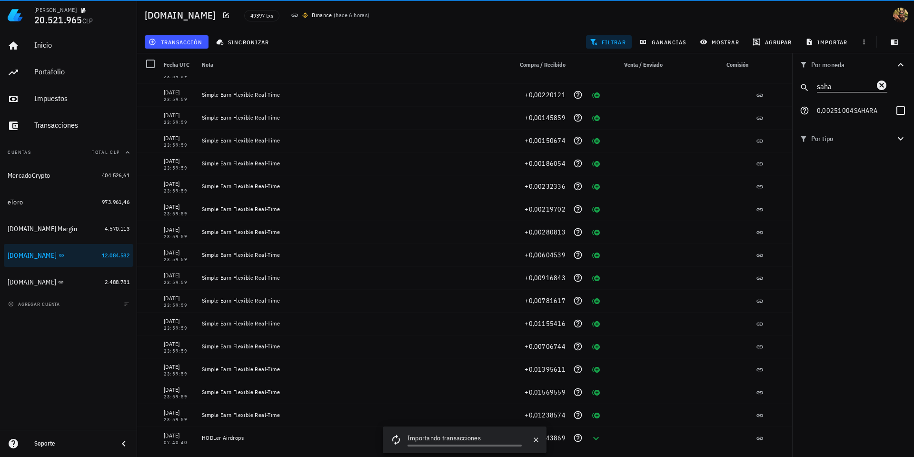
click at [845, 82] on input "saha" at bounding box center [845, 86] width 57 height 12
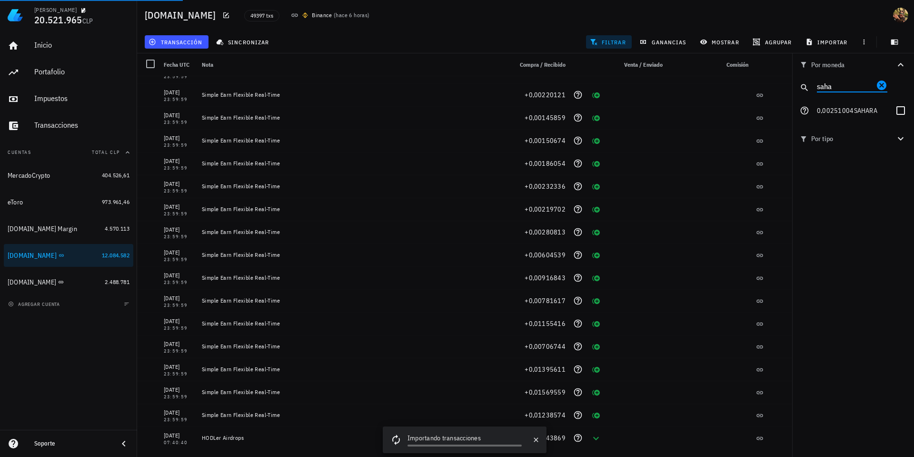
click at [882, 80] on icon "Clear" at bounding box center [881, 85] width 11 height 11
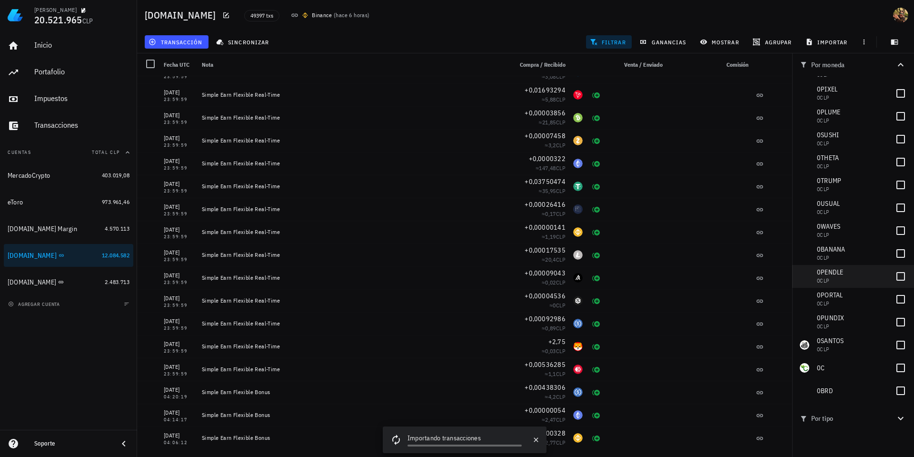
scroll to position [3354, 0]
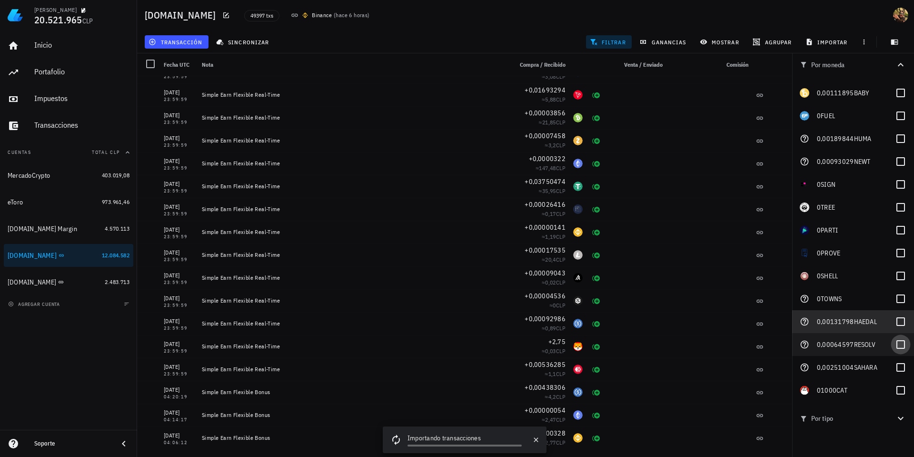
click at [895, 324] on div at bounding box center [901, 321] width 16 height 16
checkbox input "true"
drag, startPoint x: 891, startPoint y: 348, endPoint x: 891, endPoint y: 372, distance: 24.3
click at [893, 347] on div at bounding box center [901, 344] width 16 height 16
checkbox input "true"
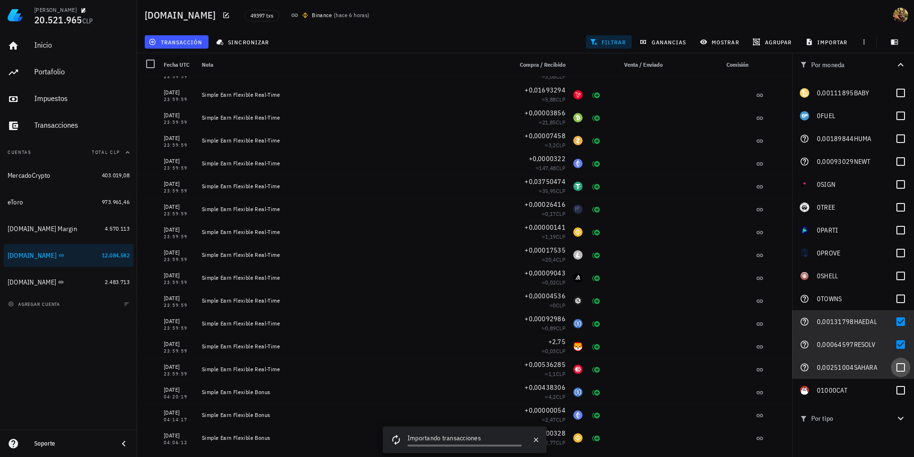
click at [893, 371] on div at bounding box center [901, 367] width 16 height 16
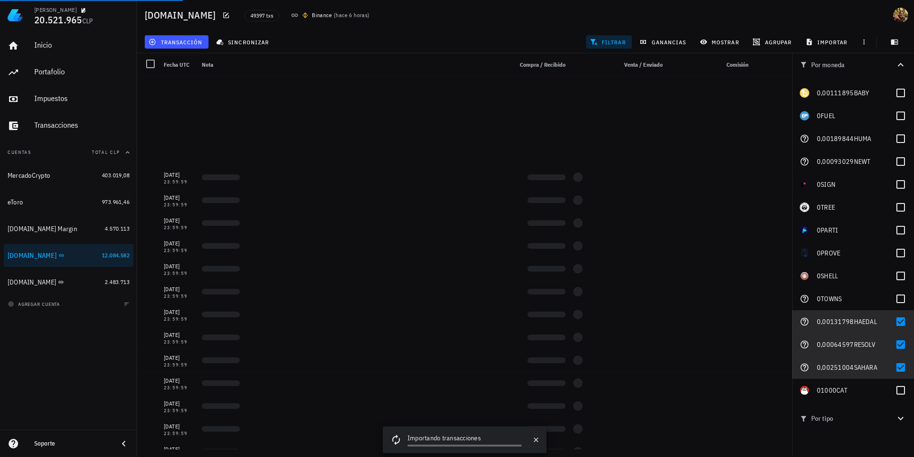
scroll to position [2530, 0]
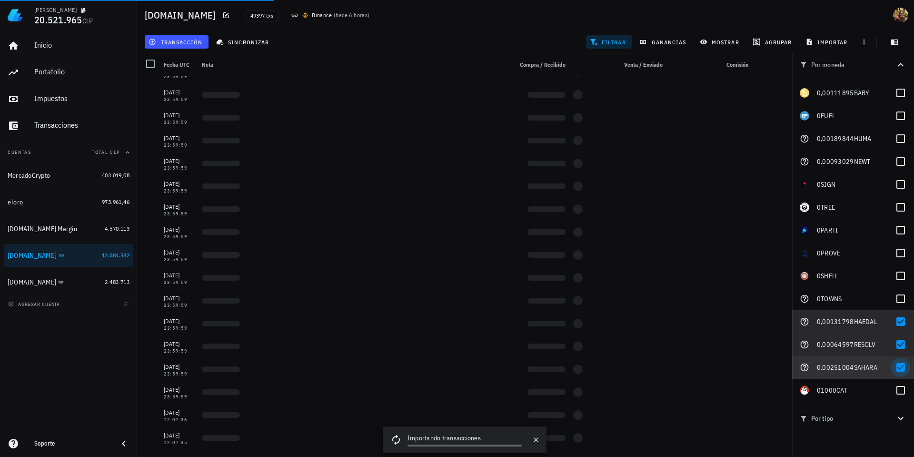
click at [893, 367] on div at bounding box center [901, 367] width 16 height 16
checkbox input "false"
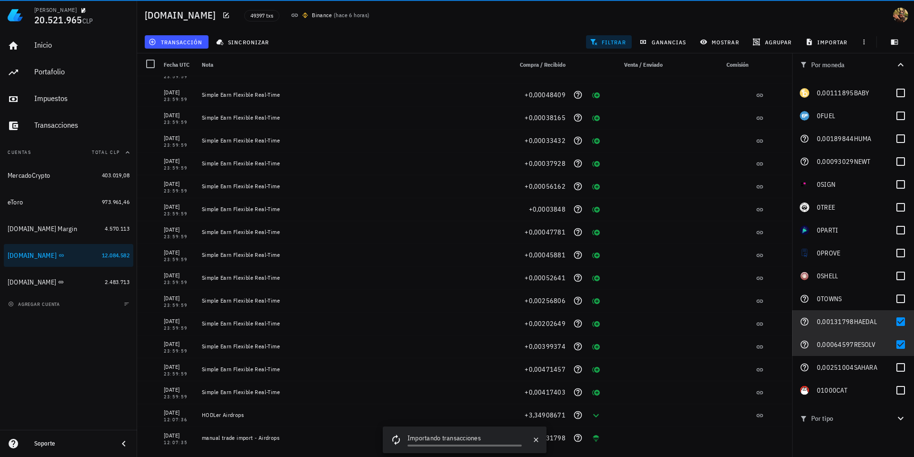
scroll to position [1958, 0]
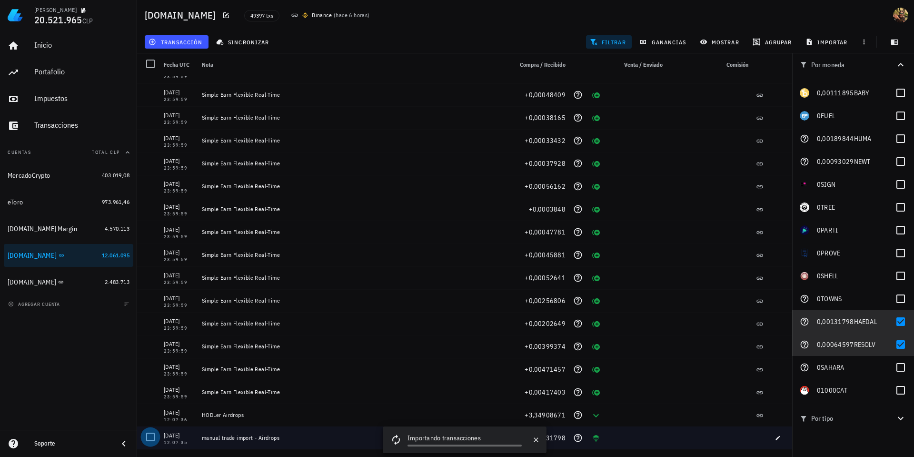
click at [150, 439] on div at bounding box center [150, 437] width 16 height 16
drag, startPoint x: 161, startPoint y: 48, endPoint x: 186, endPoint y: 91, distance: 49.9
click at [161, 48] on button "editar (1)" at bounding box center [171, 41] width 53 height 13
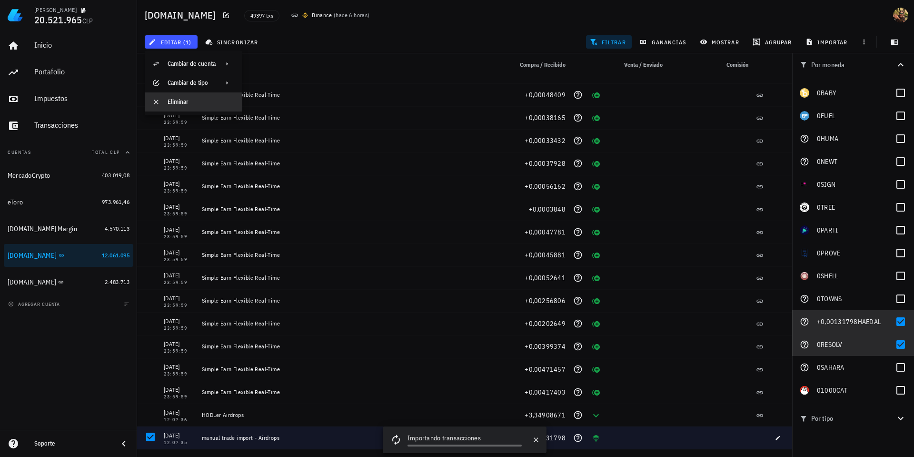
click at [184, 101] on div "Eliminar" at bounding box center [201, 102] width 67 height 8
click at [895, 343] on div at bounding box center [901, 344] width 16 height 16
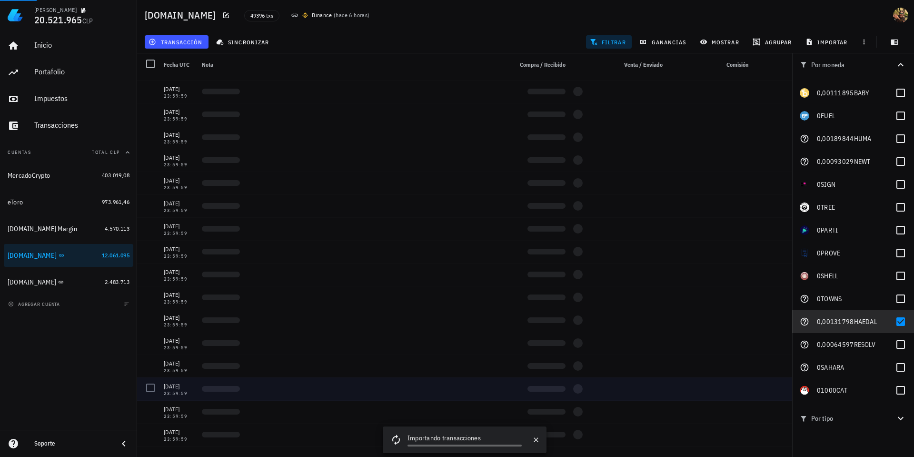
scroll to position [0, 0]
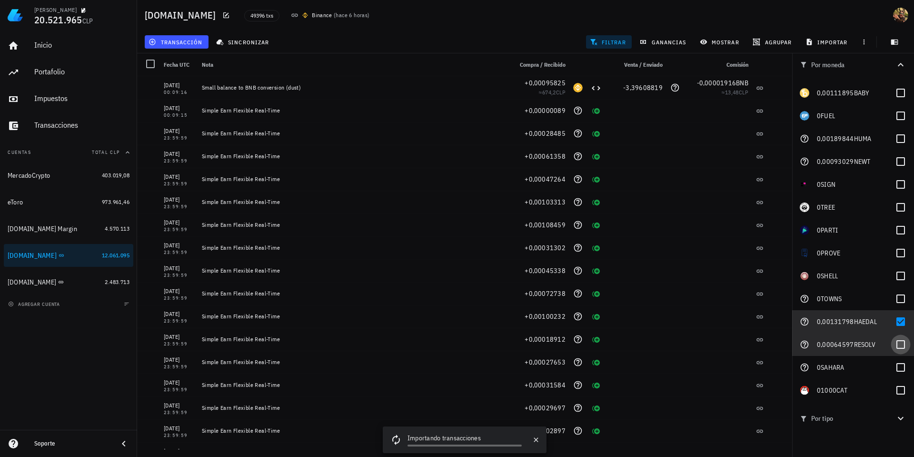
click at [893, 345] on div at bounding box center [901, 344] width 16 height 16
checkbox input "true"
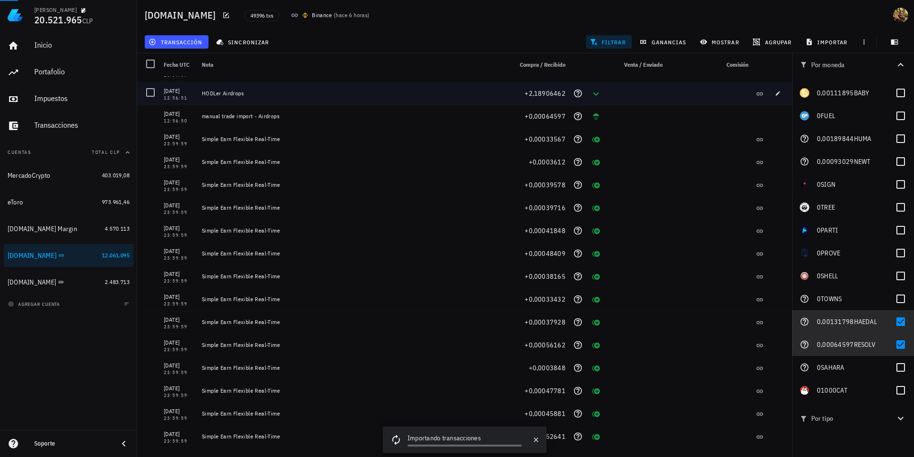
scroll to position [1714, 0]
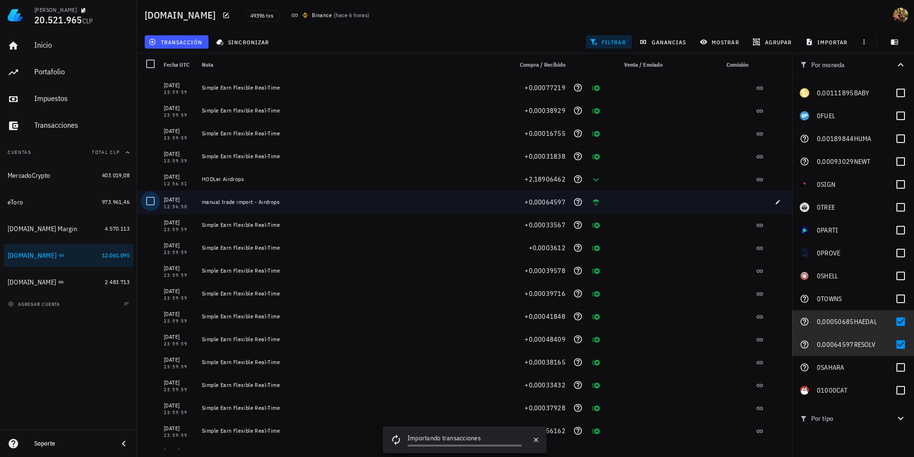
click at [151, 203] on div at bounding box center [150, 201] width 16 height 16
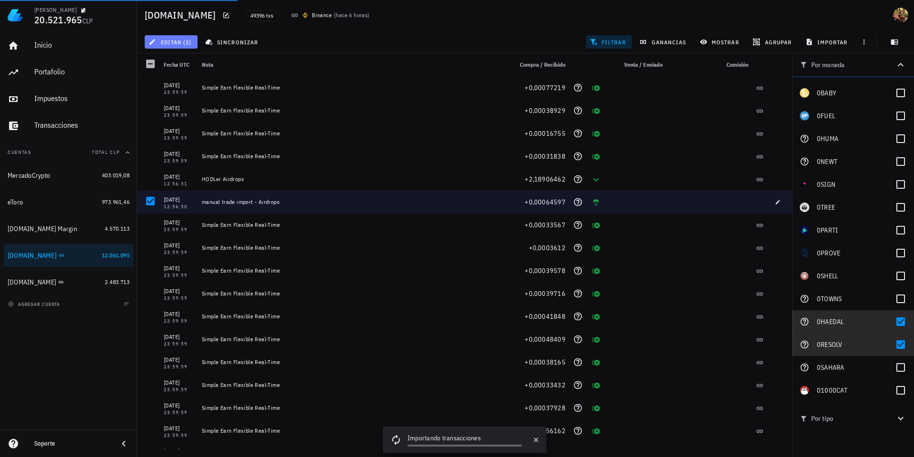
click at [187, 42] on span "editar (1)" at bounding box center [170, 42] width 41 height 8
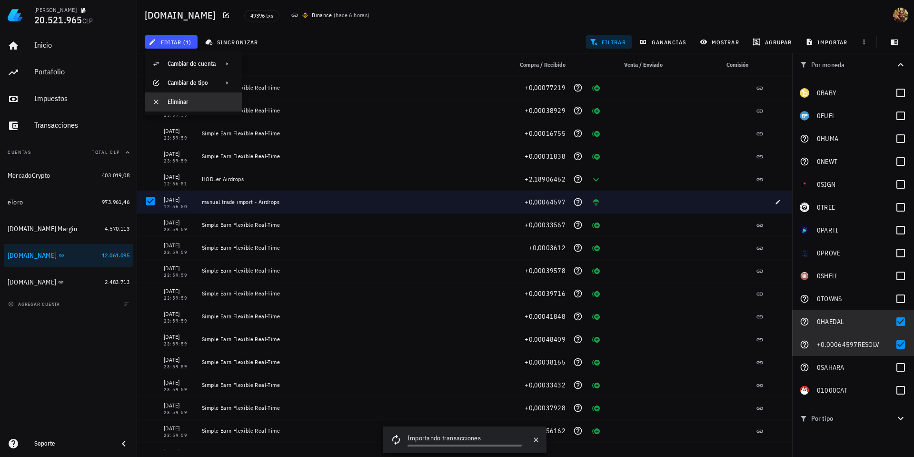
click at [186, 104] on div "Eliminar" at bounding box center [201, 101] width 67 height 15
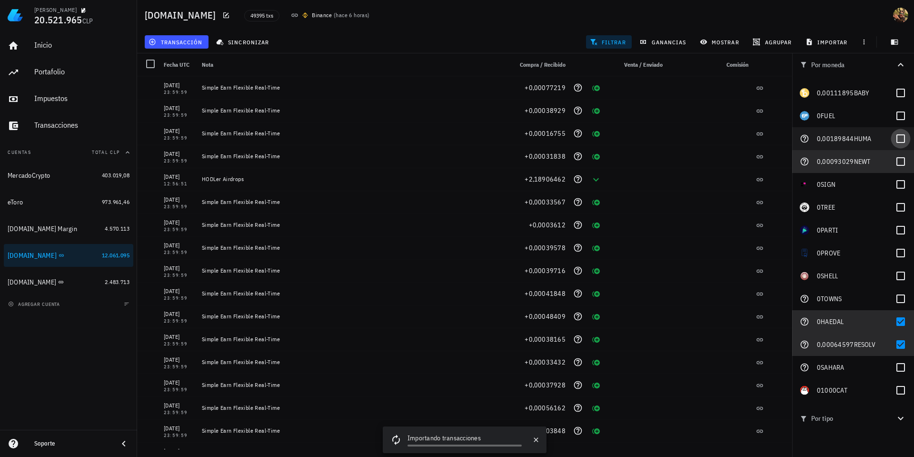
click at [894, 162] on div at bounding box center [901, 161] width 16 height 16
checkbox input "true"
click at [897, 136] on div at bounding box center [901, 138] width 16 height 16
checkbox input "true"
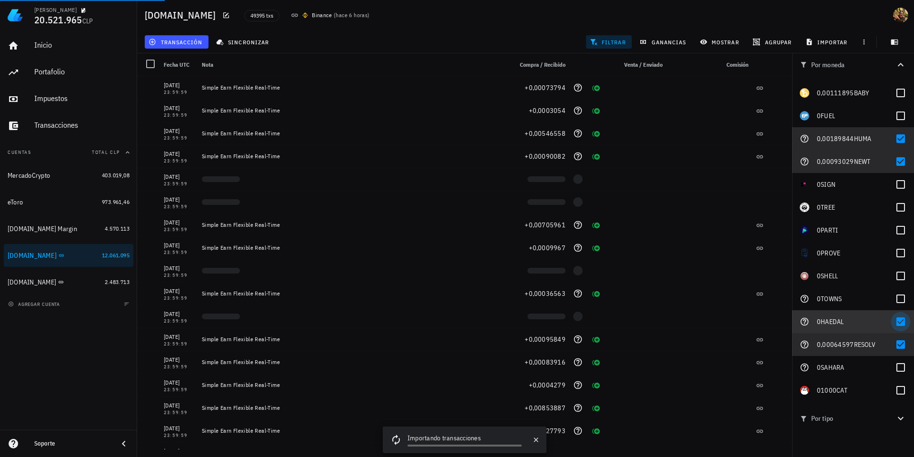
click at [895, 324] on div at bounding box center [901, 321] width 16 height 16
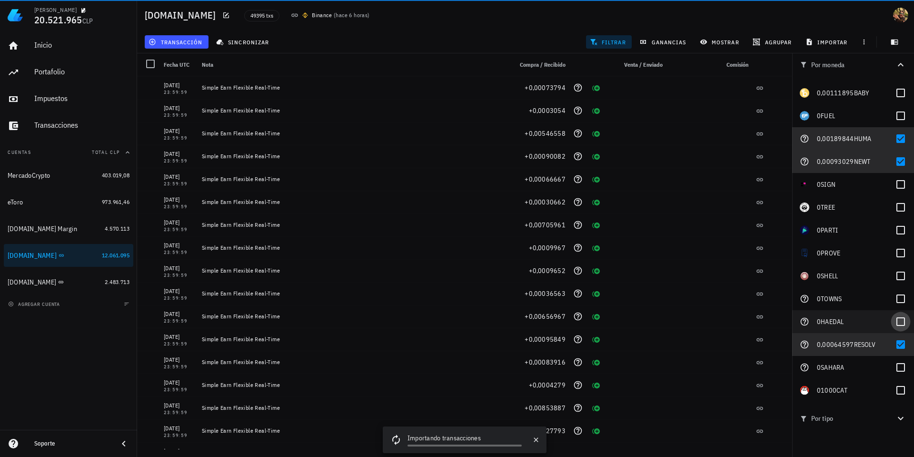
checkbox input "false"
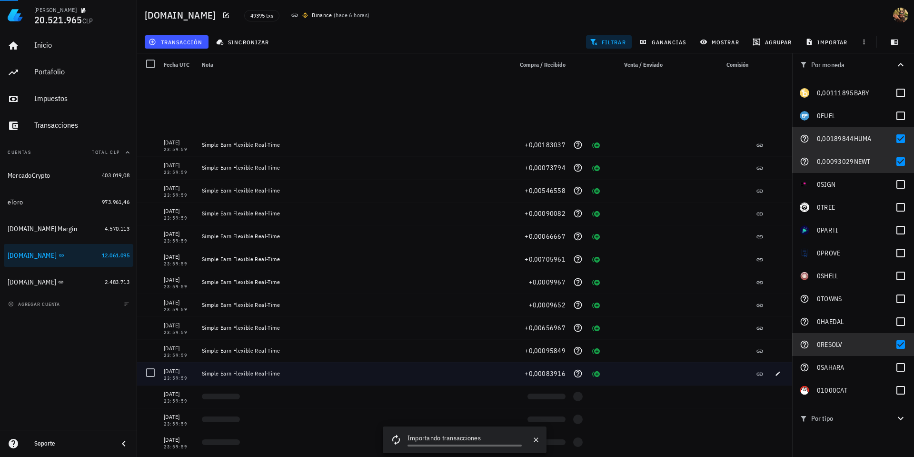
scroll to position [1371, 0]
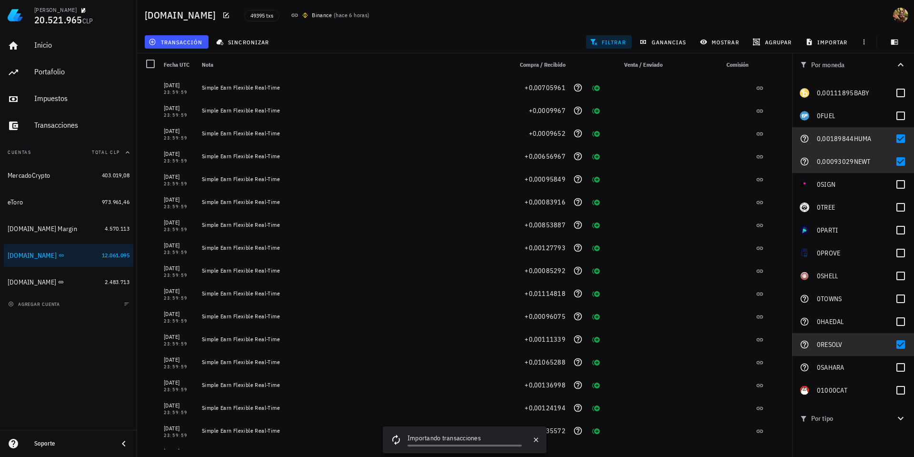
click at [899, 420] on icon "button" at bounding box center [900, 417] width 11 height 11
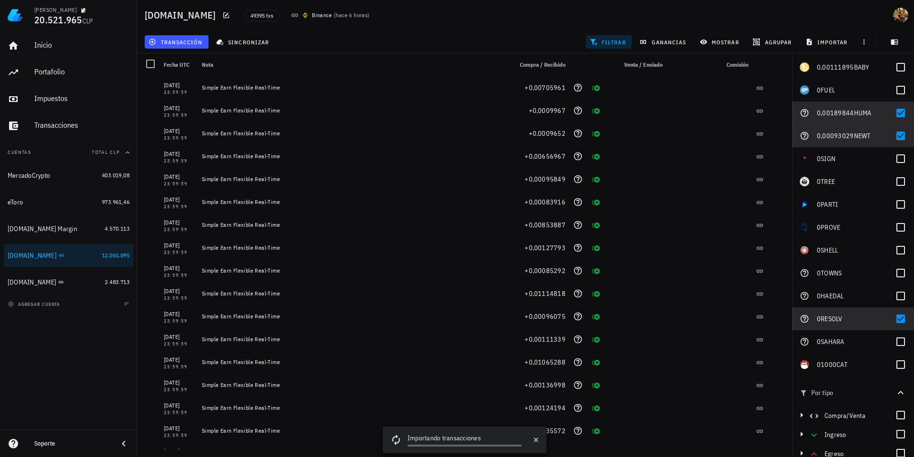
scroll to position [50, 0]
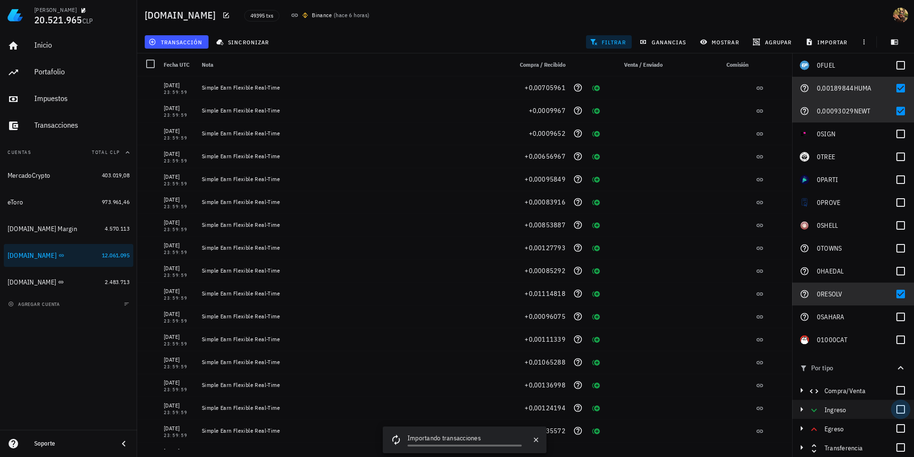
click at [897, 413] on div at bounding box center [901, 409] width 16 height 16
click at [802, 412] on icon "button" at bounding box center [801, 408] width 11 height 11
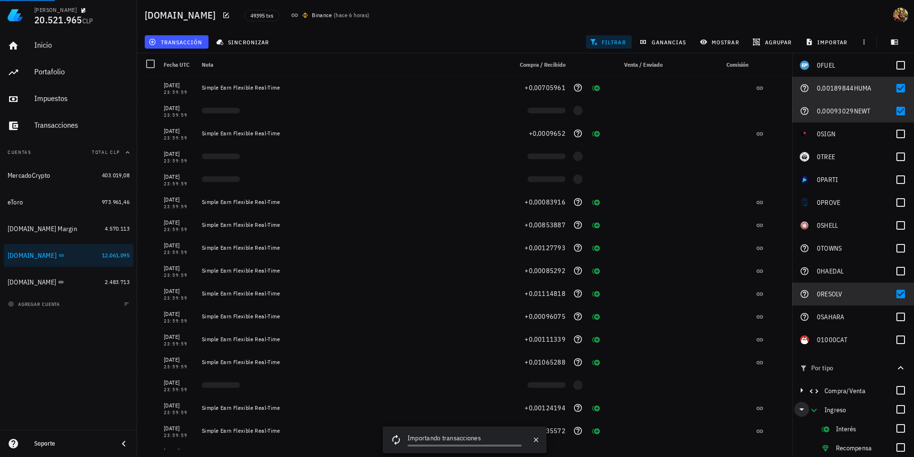
scroll to position [260, 0]
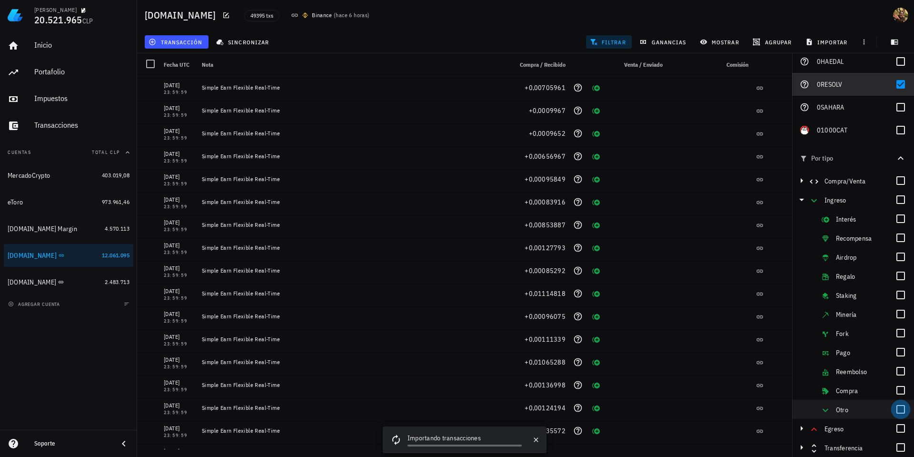
click at [894, 412] on div at bounding box center [901, 409] width 16 height 16
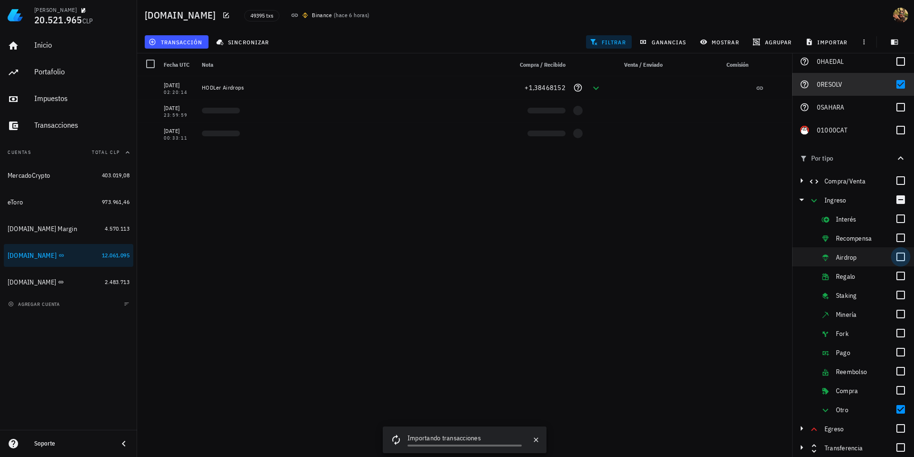
click at [898, 252] on div at bounding box center [901, 257] width 16 height 16
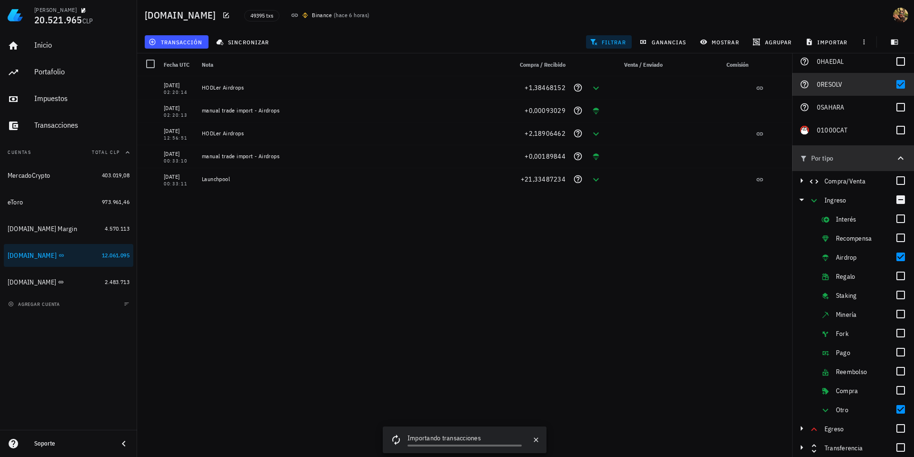
click at [898, 157] on icon "button" at bounding box center [901, 157] width 6 height 3
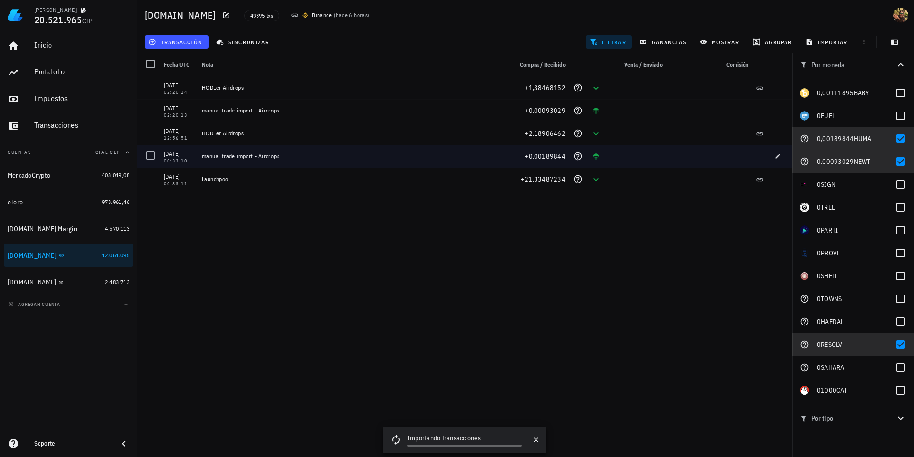
drag, startPoint x: 154, startPoint y: 158, endPoint x: 177, endPoint y: 135, distance: 32.0
click at [154, 158] on div at bounding box center [150, 155] width 16 height 16
click at [171, 42] on span "editar (1)" at bounding box center [170, 42] width 41 height 8
click at [178, 99] on div "Eliminar" at bounding box center [201, 102] width 67 height 8
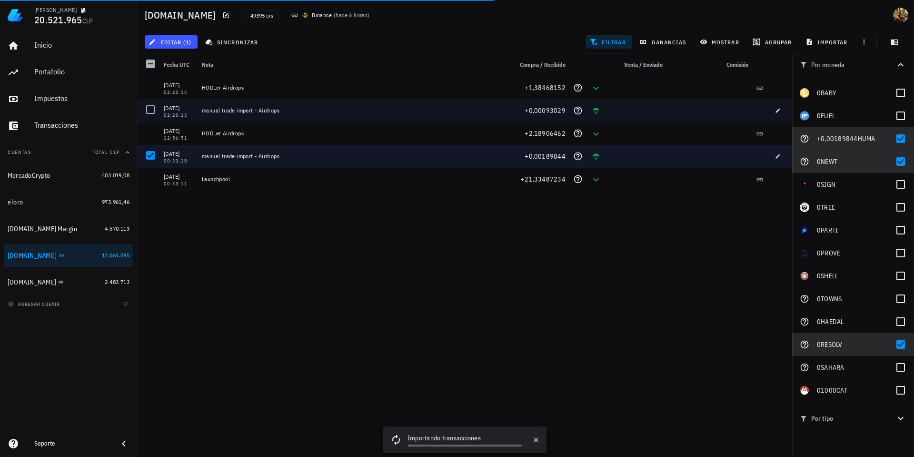
click at [148, 110] on div at bounding box center [150, 109] width 16 height 16
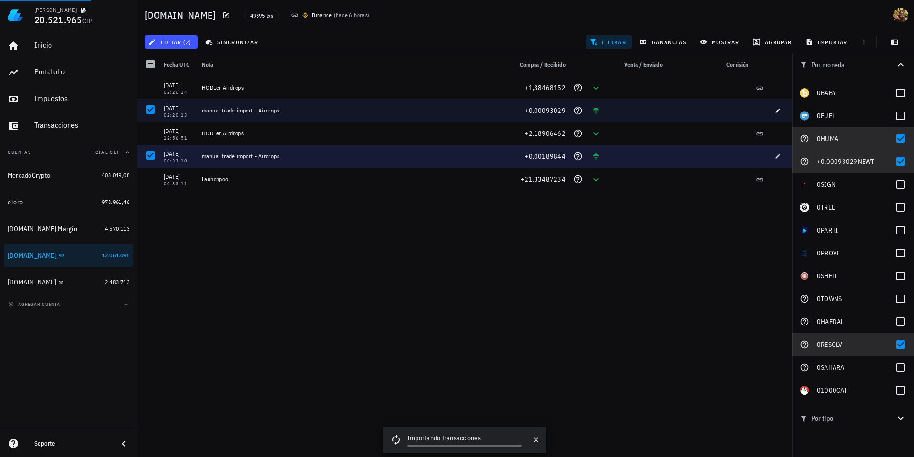
click at [153, 155] on div at bounding box center [150, 155] width 16 height 16
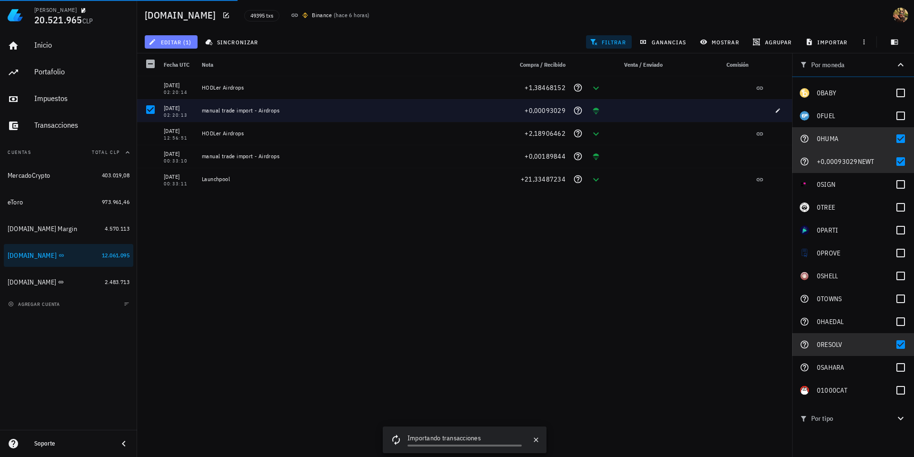
click at [175, 38] on span "editar (1)" at bounding box center [170, 42] width 41 height 8
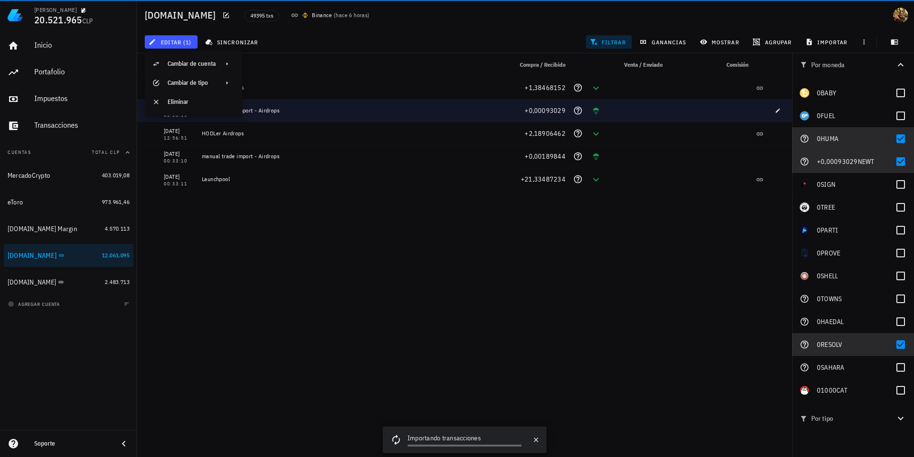
click at [188, 122] on div "[DATE] 12:56:51" at bounding box center [179, 133] width 38 height 23
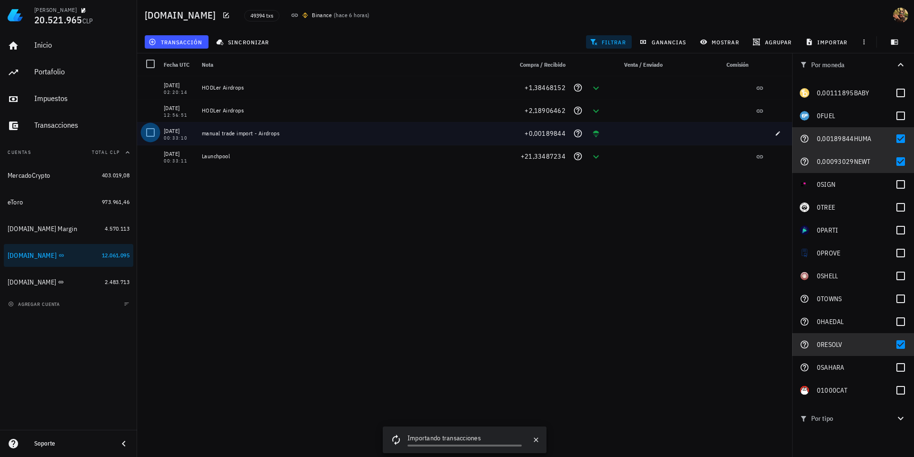
click at [151, 137] on div at bounding box center [150, 132] width 16 height 16
click at [172, 40] on span "editar (1)" at bounding box center [170, 42] width 41 height 8
click at [180, 104] on div "Eliminar" at bounding box center [201, 102] width 67 height 8
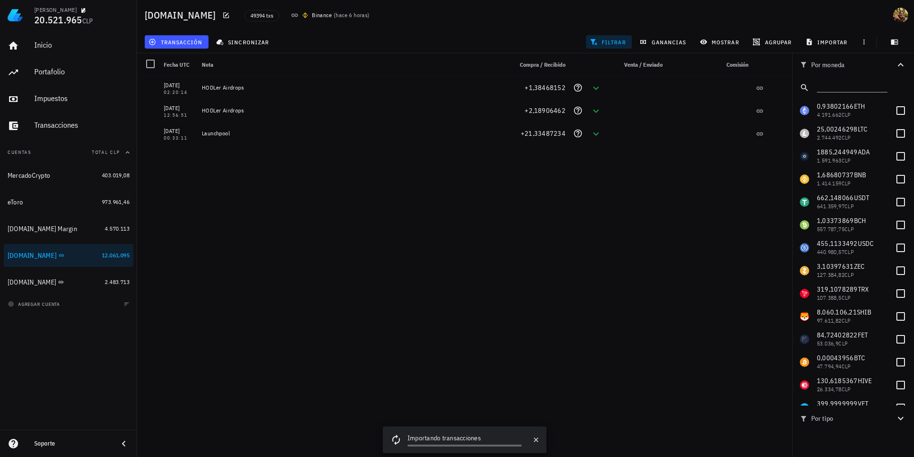
scroll to position [3354, 0]
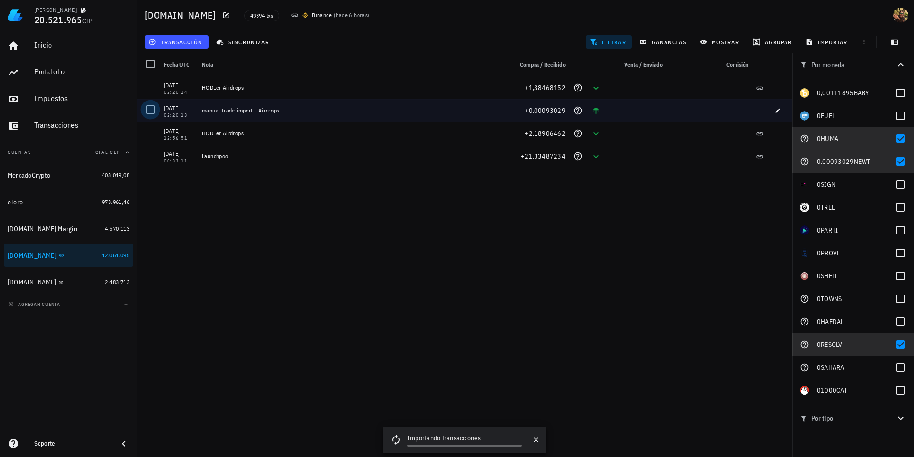
click at [147, 113] on div at bounding box center [150, 109] width 16 height 16
click at [171, 43] on span "editar (1)" at bounding box center [170, 42] width 41 height 8
click at [177, 99] on div "Eliminar" at bounding box center [201, 102] width 67 height 8
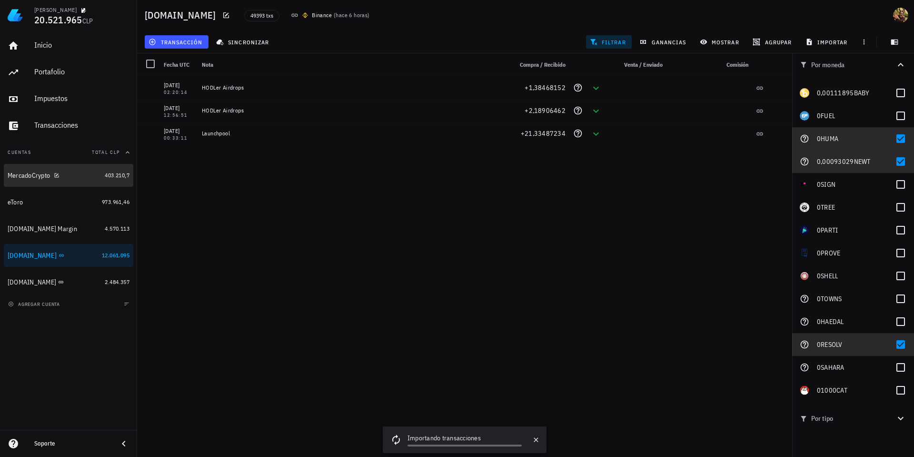
drag, startPoint x: 32, startPoint y: 174, endPoint x: 451, endPoint y: 216, distance: 421.6
click at [32, 174] on div "MercadoCrypto" at bounding box center [29, 175] width 42 height 8
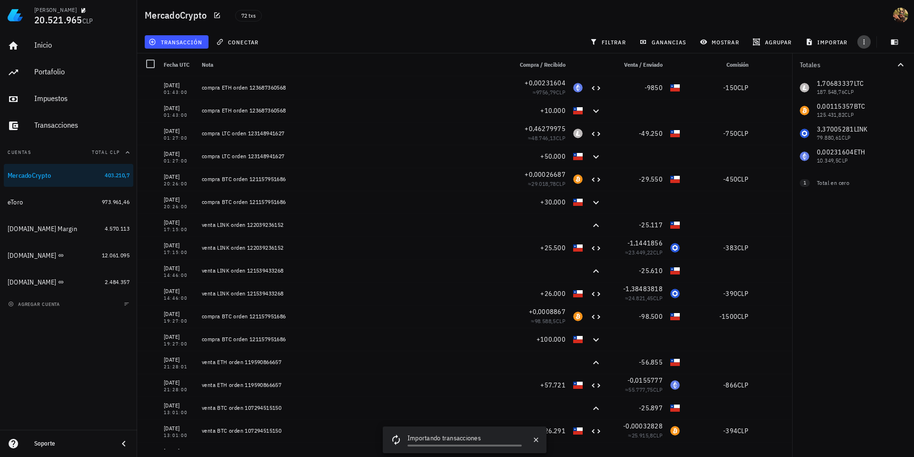
click at [862, 39] on icon "button" at bounding box center [864, 42] width 8 height 8
click at [868, 65] on span "exportar" at bounding box center [875, 66] width 40 height 8
click at [24, 258] on div "[DOMAIN_NAME]" at bounding box center [32, 255] width 49 height 8
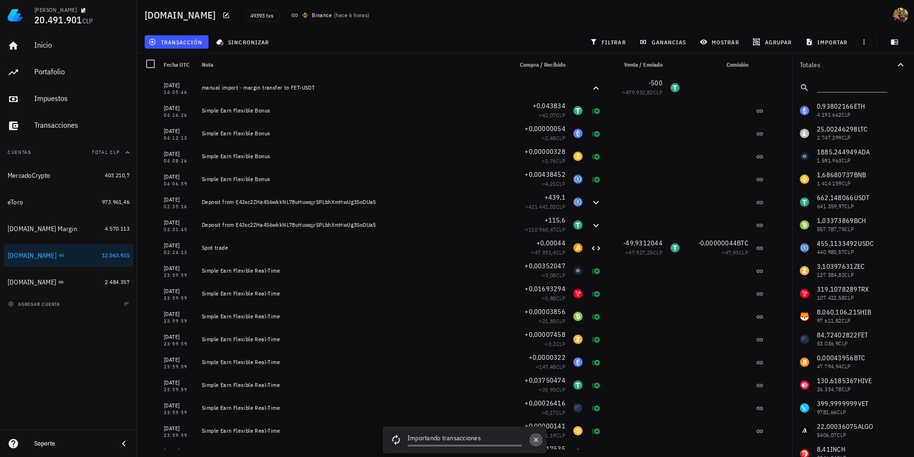
click at [535, 437] on icon "button" at bounding box center [536, 440] width 8 height 8
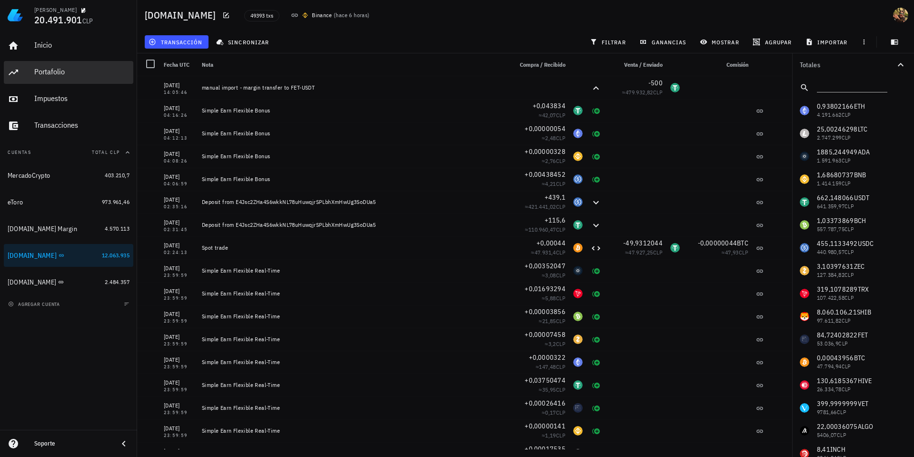
click at [63, 78] on div "Portafolio" at bounding box center [81, 71] width 95 height 21
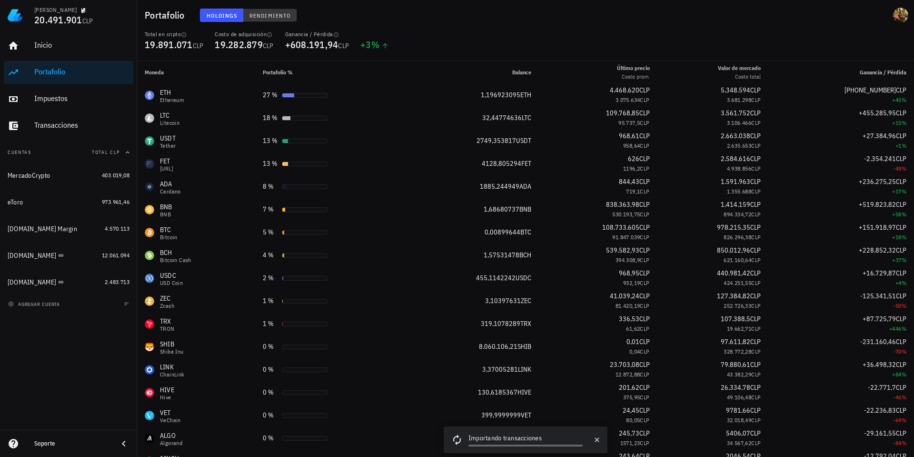
click at [252, 15] on span "Rendimiento" at bounding box center [270, 15] width 42 height 7
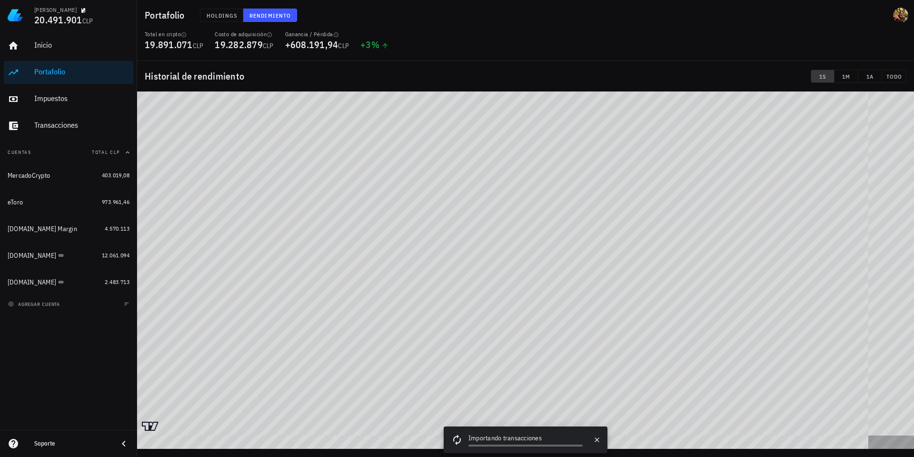
click at [825, 76] on span "1S" at bounding box center [822, 76] width 15 height 7
click at [844, 74] on span "1M" at bounding box center [846, 76] width 16 height 7
click at [876, 73] on span "1A" at bounding box center [870, 76] width 16 height 7
click at [849, 73] on span "1M" at bounding box center [846, 76] width 16 height 7
